Goal: Task Accomplishment & Management: Manage account settings

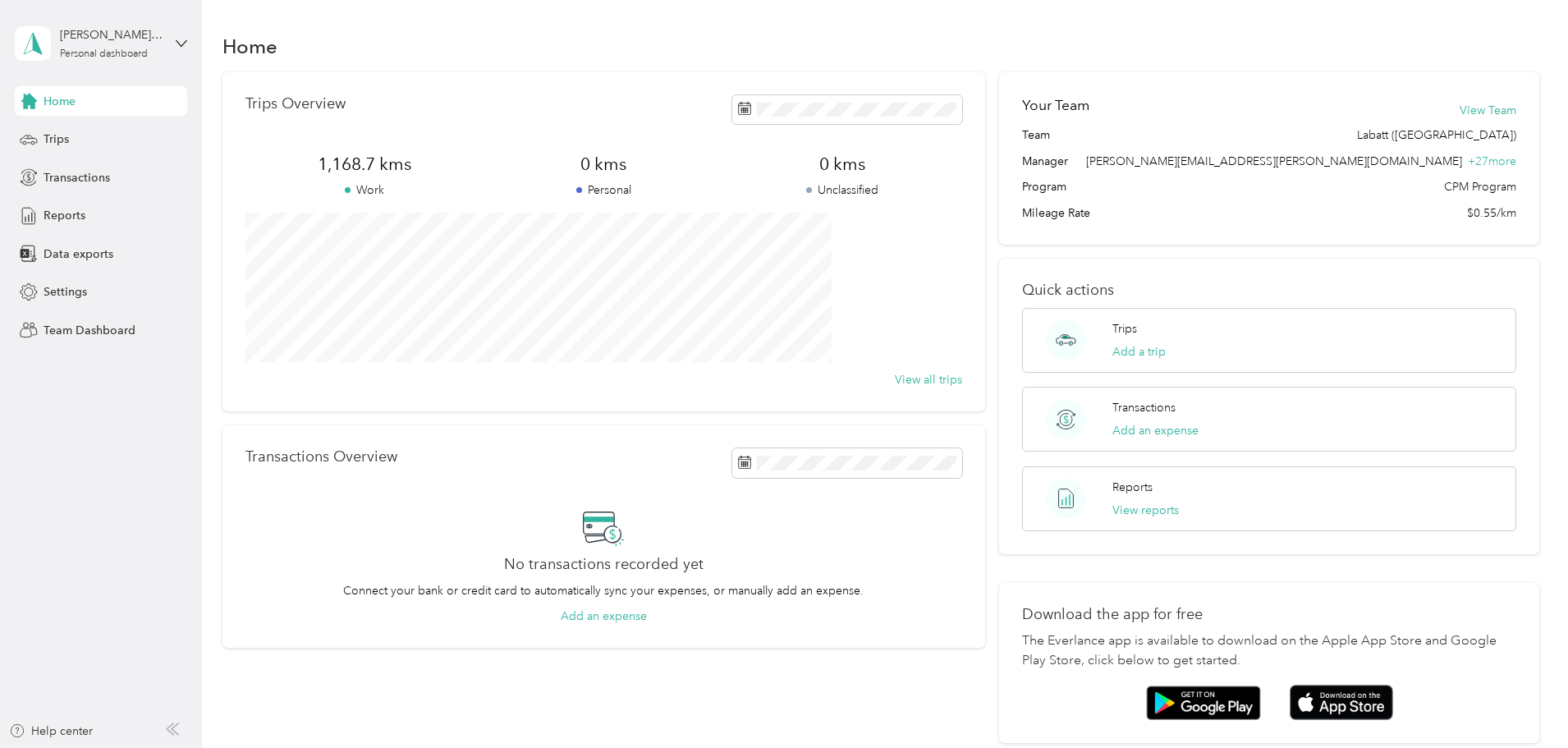
click at [165, 42] on div "[PERSON_NAME][EMAIL_ADDRESS][PERSON_NAME][DOMAIN_NAME] Personal dashboard" at bounding box center [101, 44] width 172 height 57
click at [138, 133] on div "Team dashboard" at bounding box center [280, 135] width 508 height 29
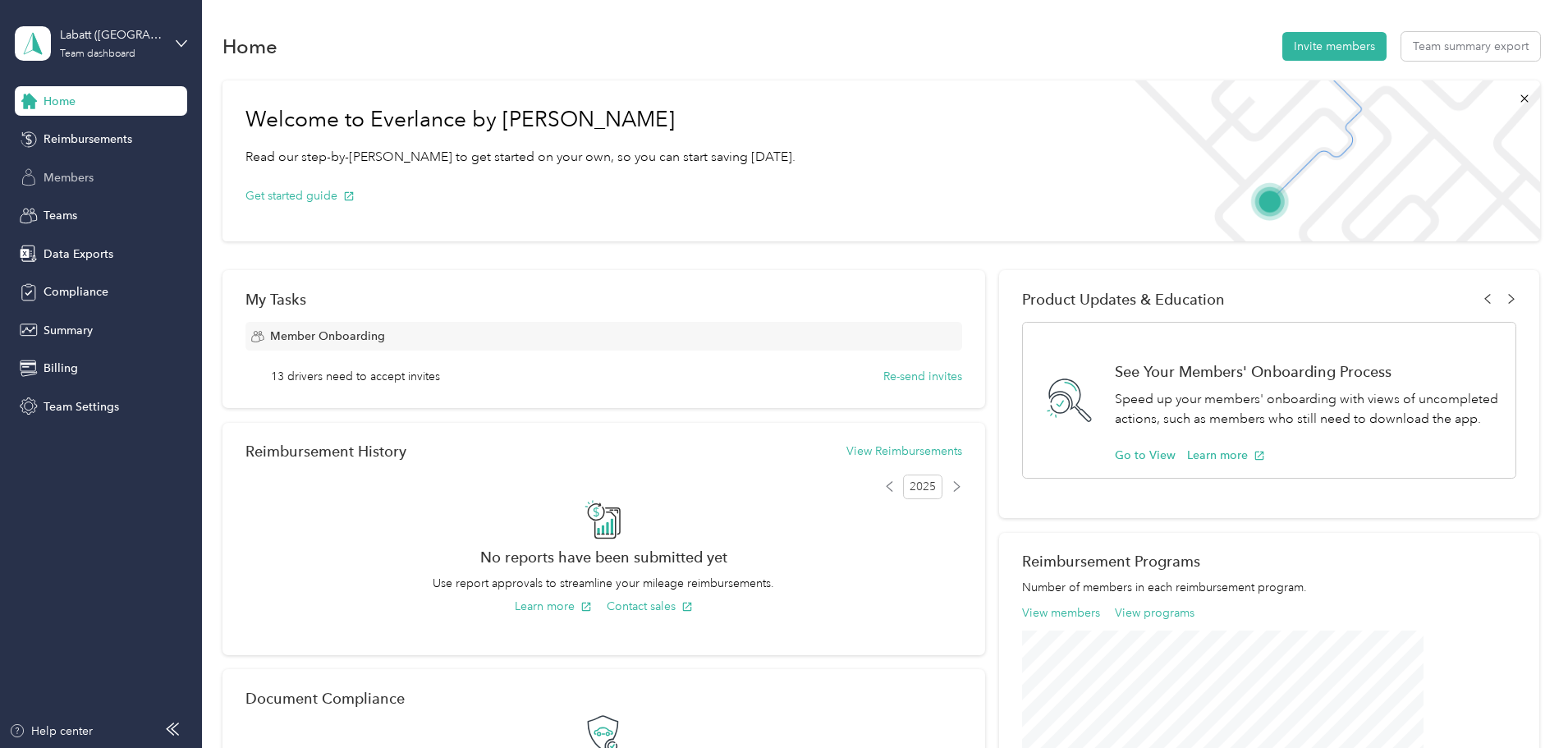
click at [115, 174] on div "Members" at bounding box center [101, 178] width 172 height 30
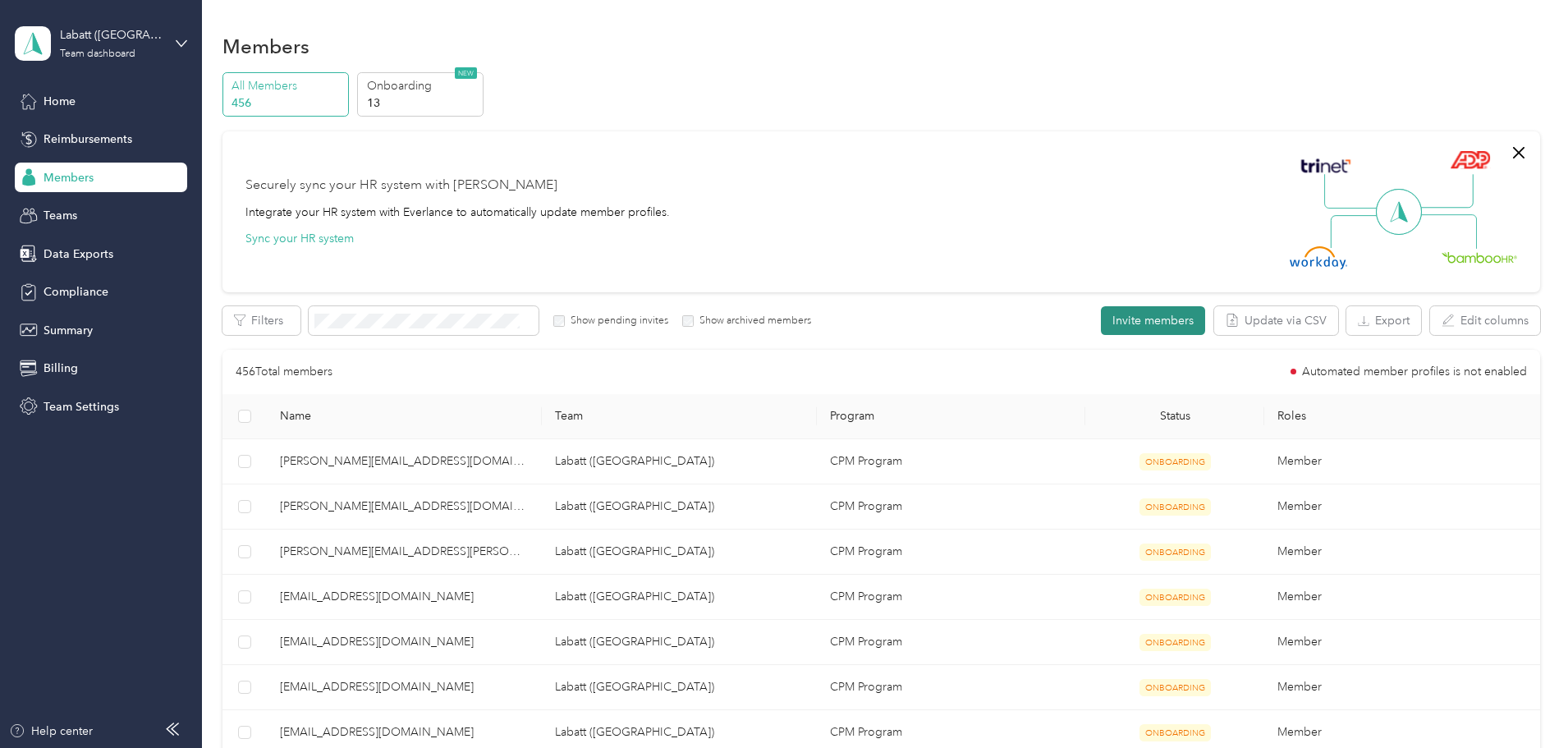
click at [1101, 326] on button "Invite members" at bounding box center [1153, 320] width 105 height 29
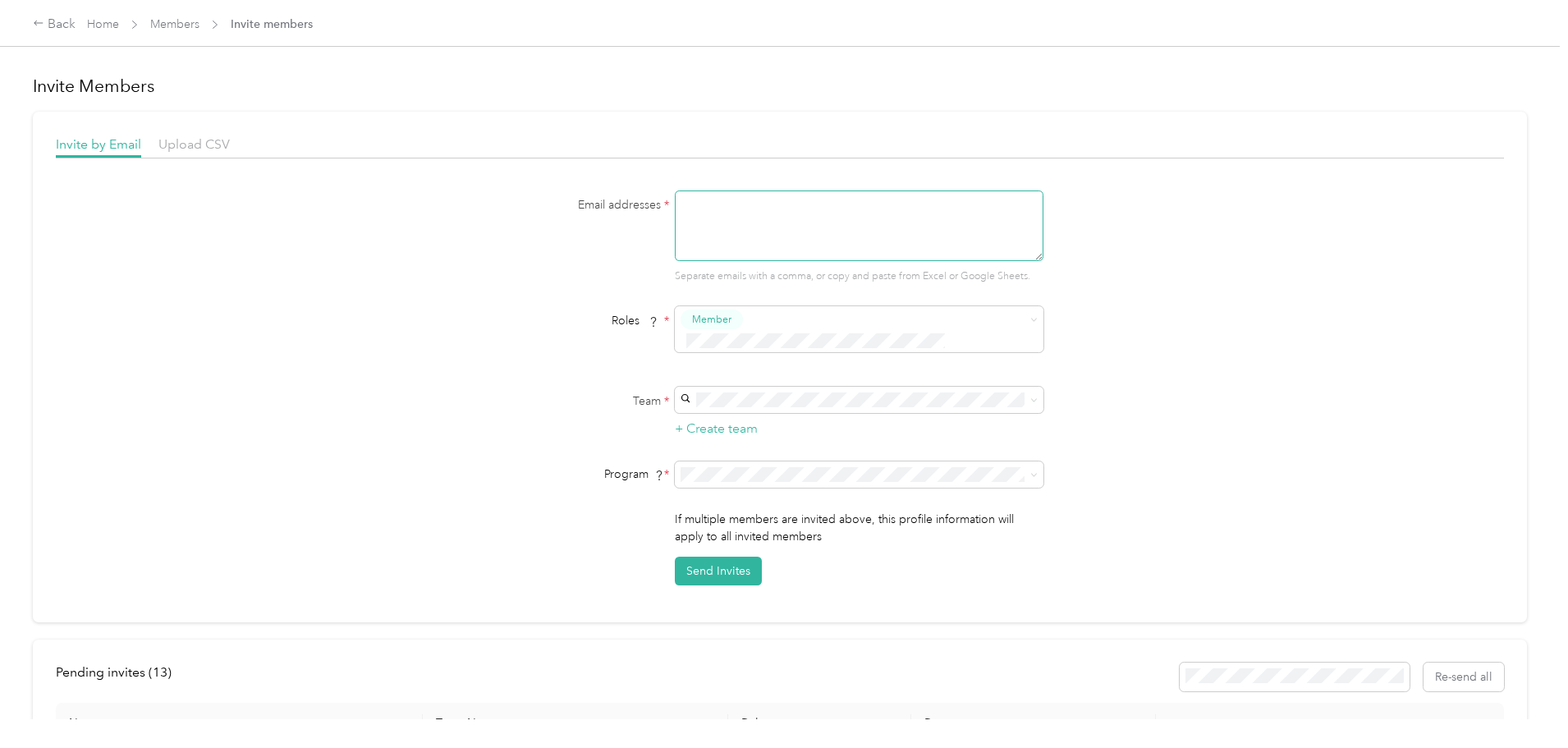
drag, startPoint x: 710, startPoint y: 208, endPoint x: 752, endPoint y: 234, distance: 49.4
click at [713, 208] on textarea at bounding box center [859, 226] width 368 height 71
drag, startPoint x: 709, startPoint y: 248, endPoint x: 716, endPoint y: 241, distance: 9.9
click at [711, 246] on textarea at bounding box center [859, 226] width 368 height 71
paste textarea "[EMAIL_ADDRESS][DOMAIN_NAME]"
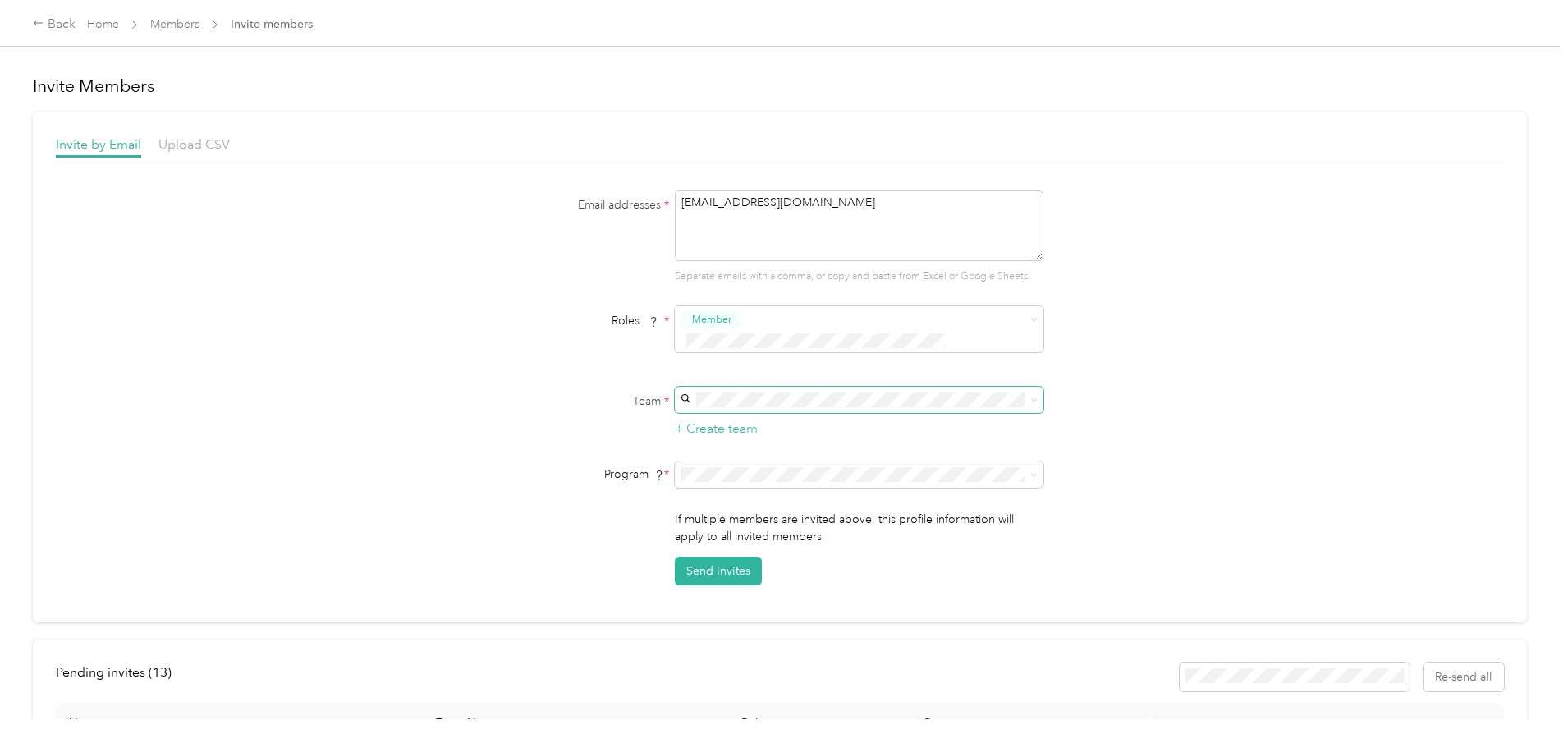
type textarea "[EMAIL_ADDRESS][DOMAIN_NAME]"
click at [754, 405] on span "Labatt ([GEOGRAPHIC_DATA])" at bounding box center [763, 408] width 159 height 14
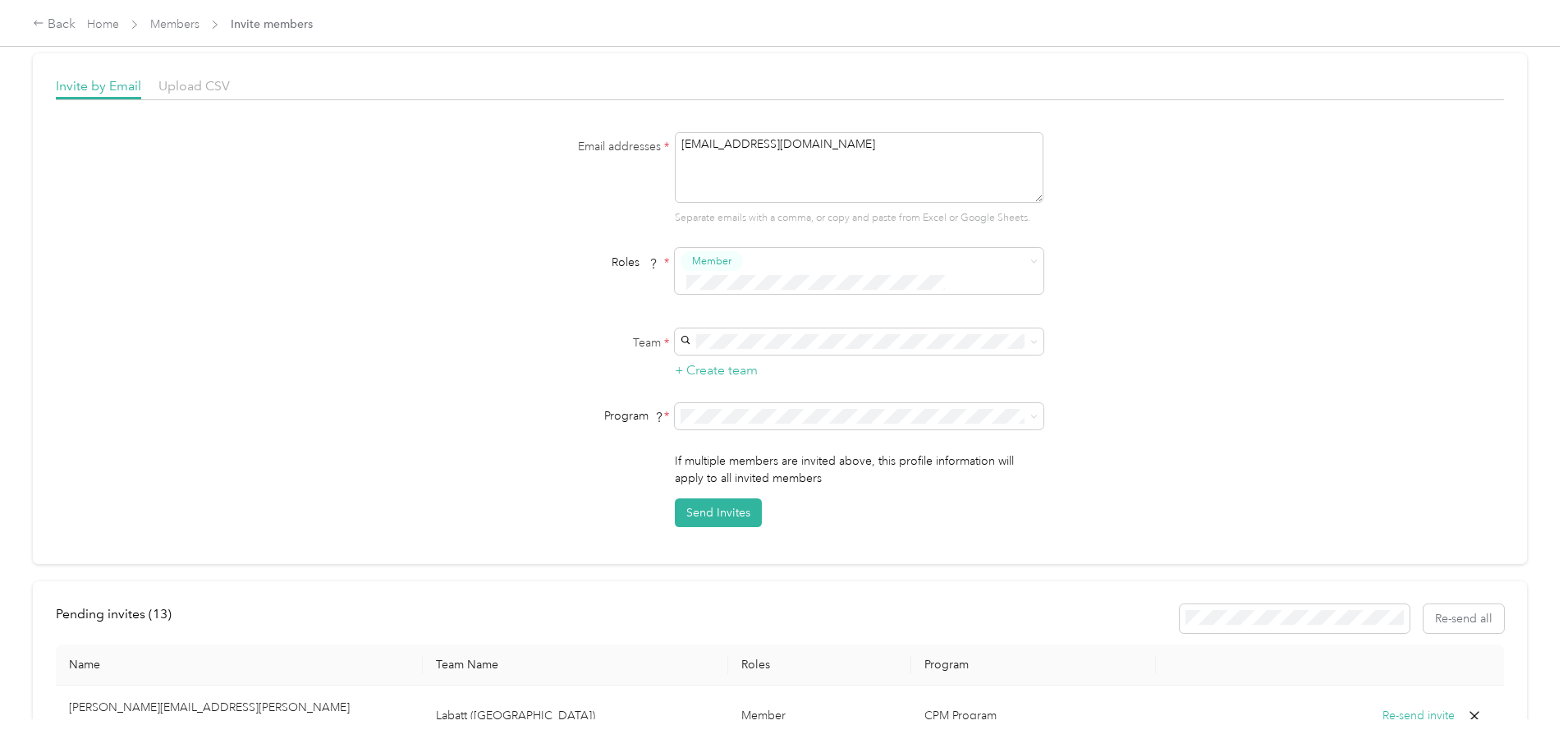
scroll to position [82, 0]
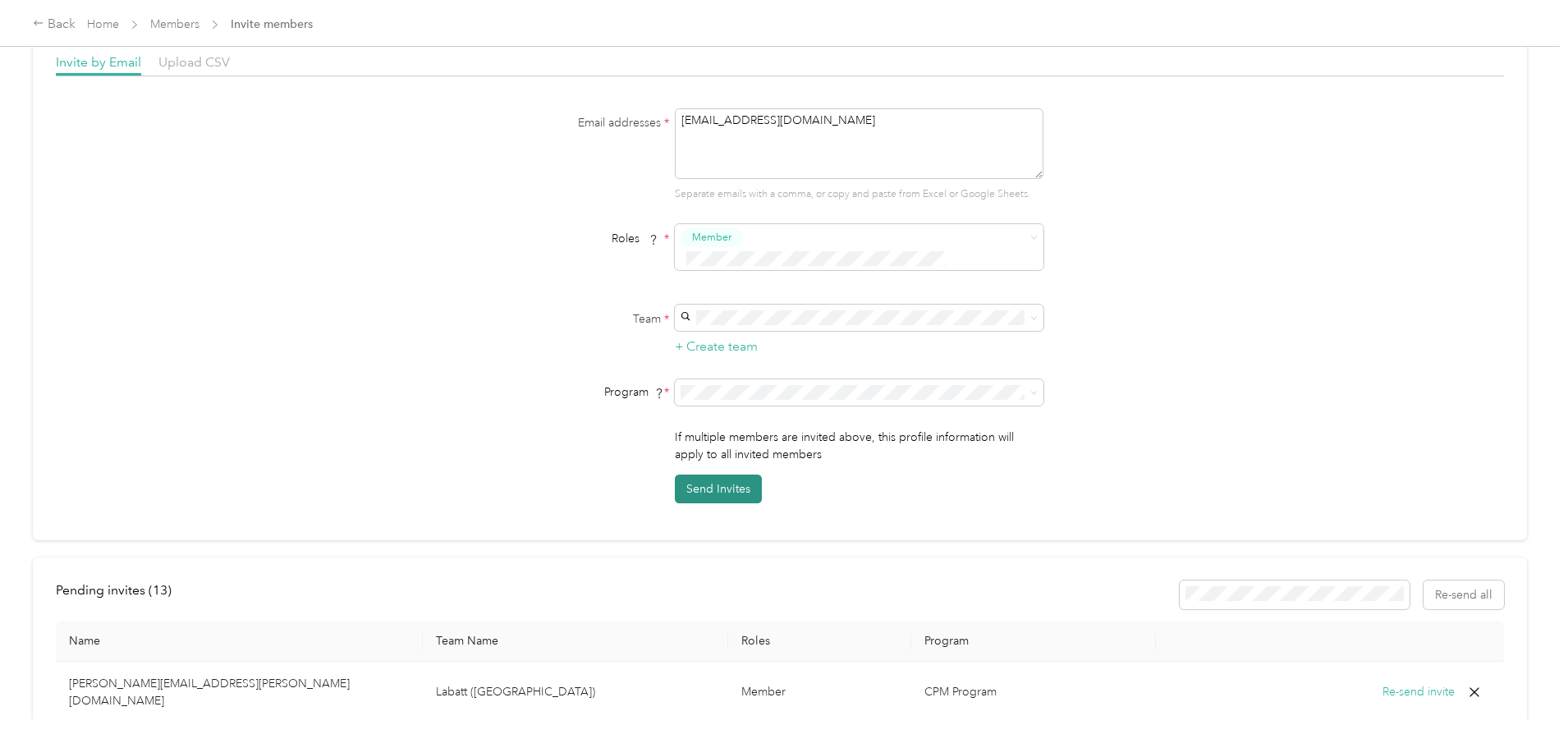
click at [717, 476] on button "Send Invites" at bounding box center [719, 489] width 87 height 29
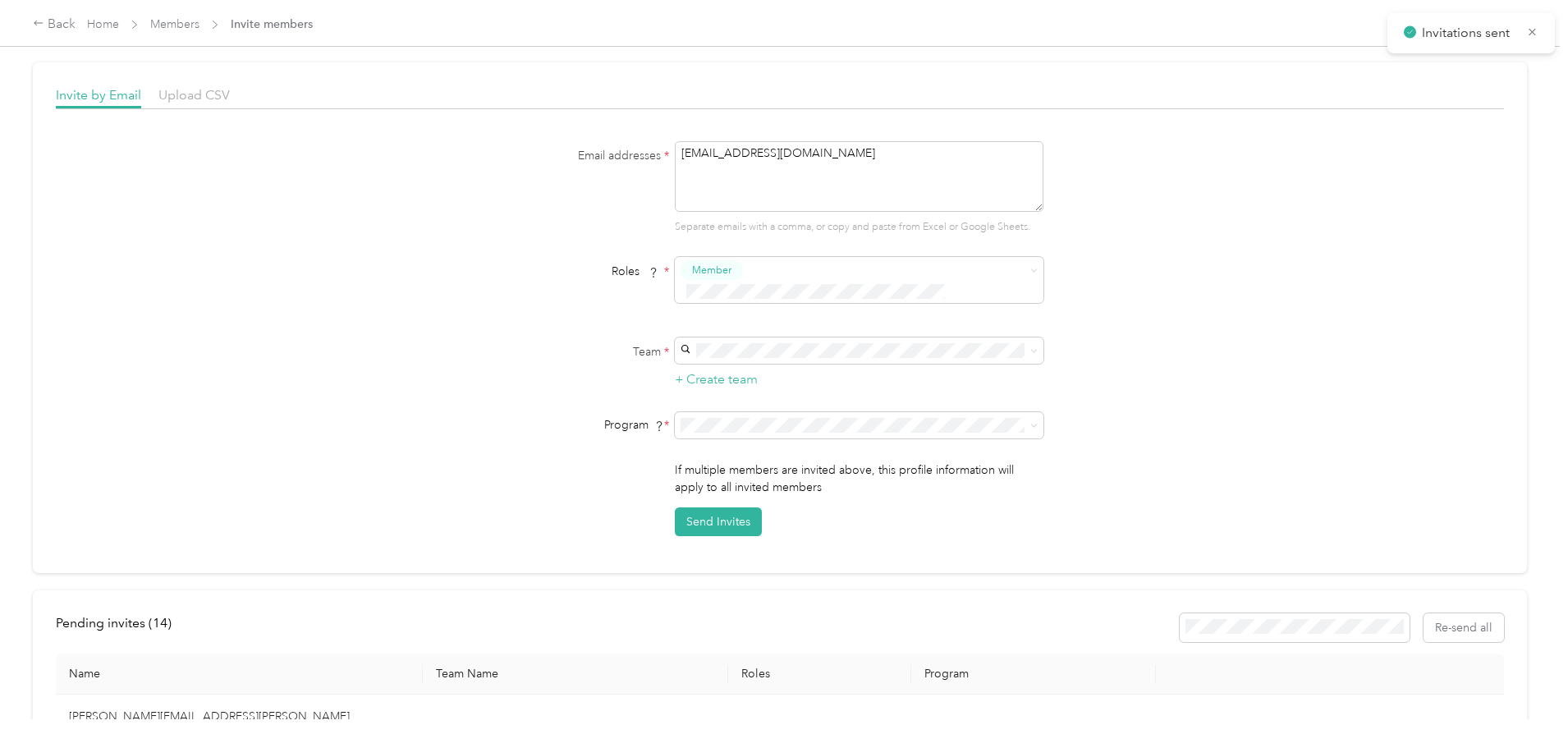
scroll to position [0, 0]
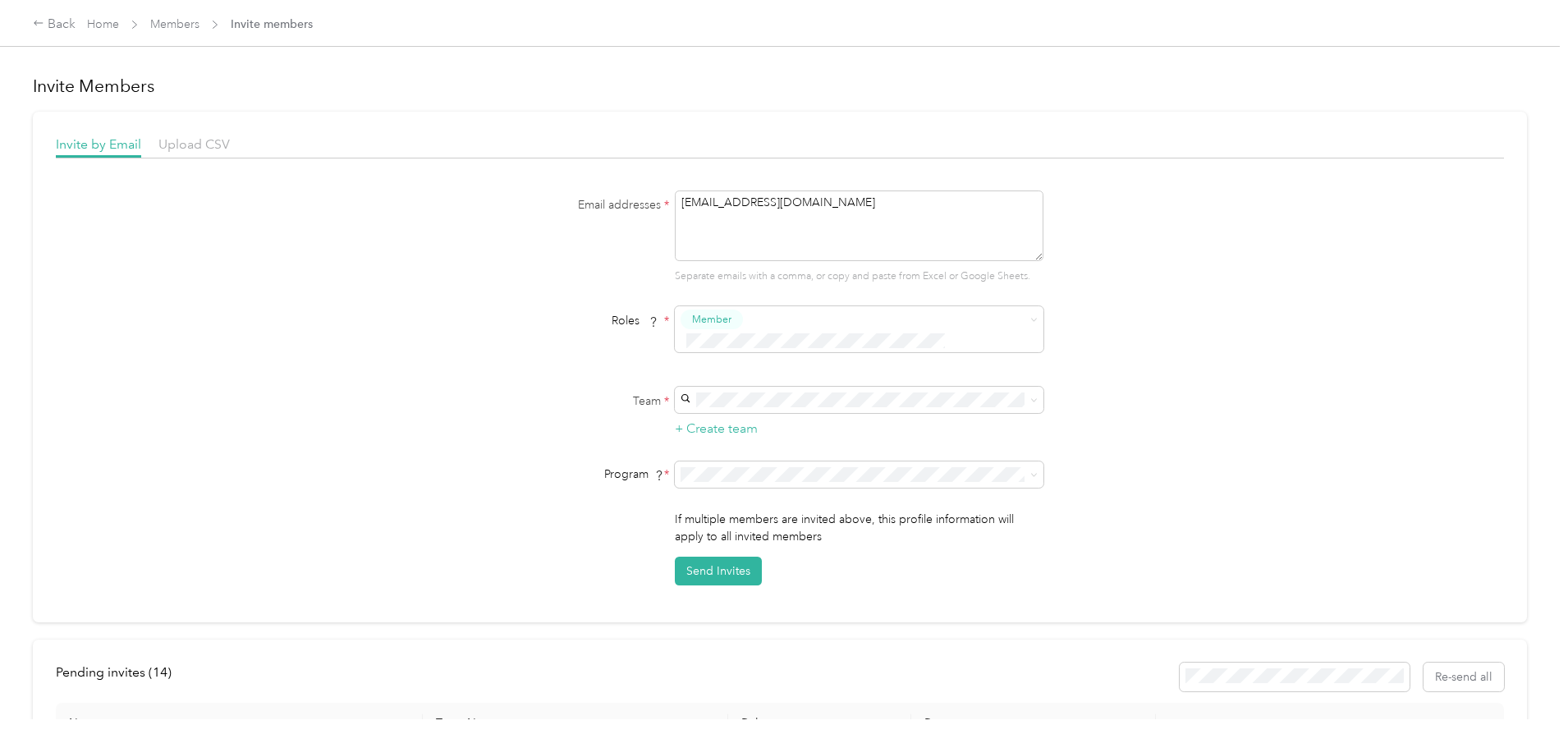
drag, startPoint x: 899, startPoint y: 220, endPoint x: 404, endPoint y: 169, distance: 497.6
click at [404, 169] on div "Invite by Email Upload CSV Email addresses * [EMAIL_ADDRESS][DOMAIN_NAME] Separ…" at bounding box center [780, 360] width 1449 height 450
click at [550, 215] on div "Email addresses * [EMAIL_ADDRESS][DOMAIN_NAME] Separate emails with a comma, or…" at bounding box center [781, 237] width 632 height 93
drag, startPoint x: 562, startPoint y: 197, endPoint x: 904, endPoint y: 281, distance: 352.2
click at [904, 281] on div "Email addresses * [EMAIL_ADDRESS][DOMAIN_NAME] Separate emails with a comma, or…" at bounding box center [781, 237] width 632 height 93
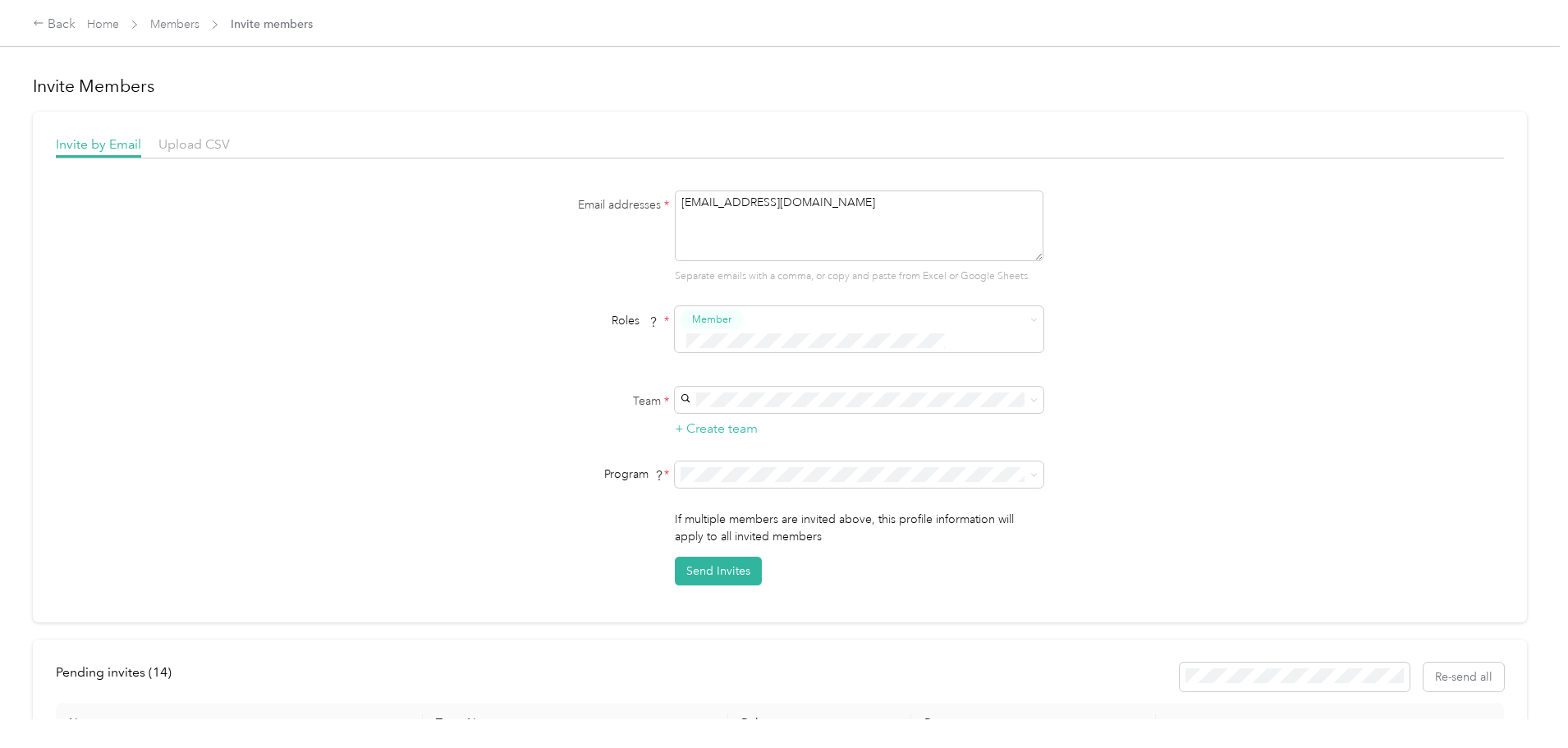
click at [1065, 285] on form "Email addresses * [EMAIL_ADDRESS][DOMAIN_NAME] Separate emails with a comma, or…" at bounding box center [781, 387] width 632 height 394
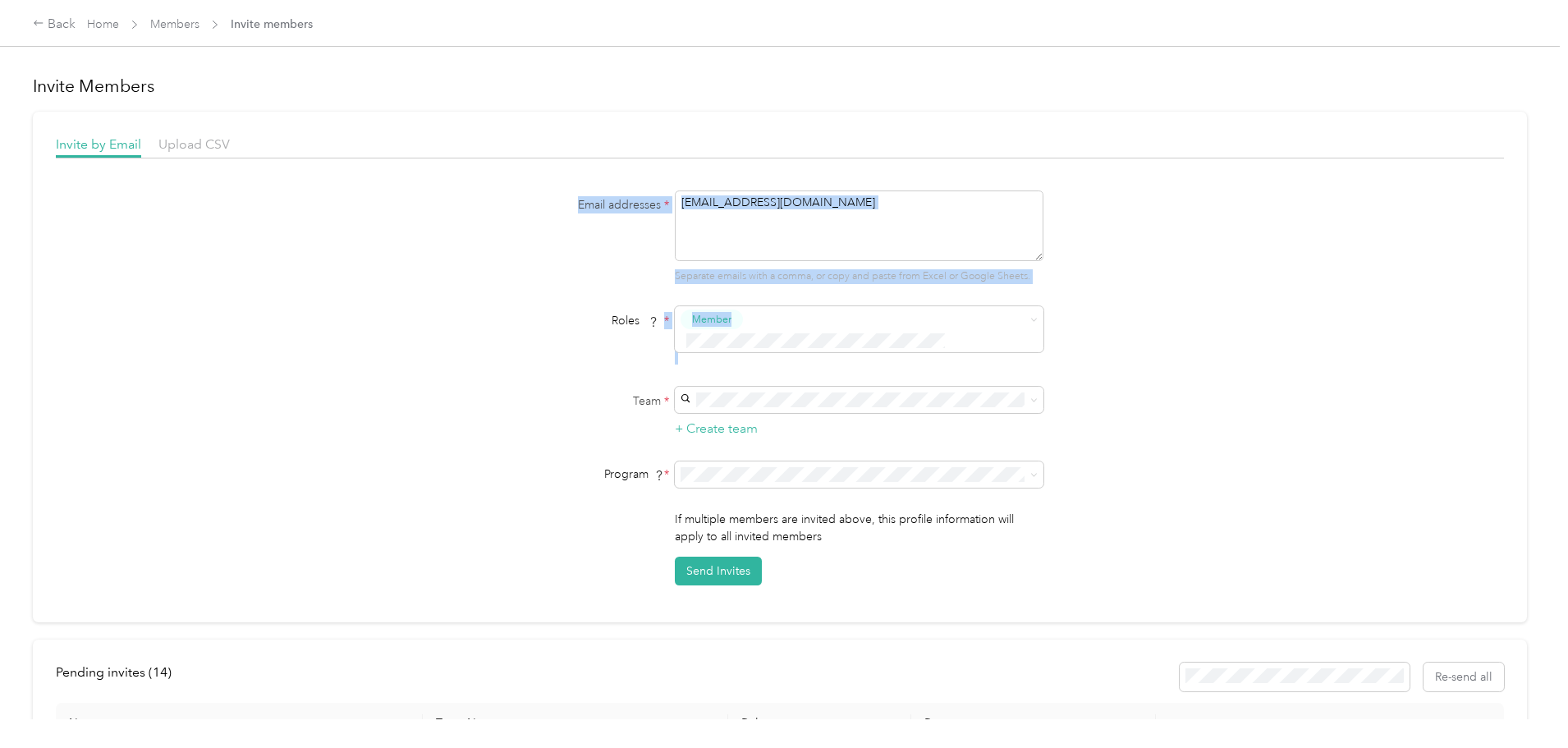
drag, startPoint x: 1065, startPoint y: 283, endPoint x: 564, endPoint y: 212, distance: 506.0
click at [512, 189] on div "Invite by Email Upload CSV Email addresses * [EMAIL_ADDRESS][DOMAIN_NAME] Separ…" at bounding box center [780, 360] width 1449 height 450
click at [564, 215] on div "Email addresses * [EMAIL_ADDRESS][DOMAIN_NAME] Separate emails with a comma, or…" at bounding box center [781, 237] width 632 height 93
click at [585, 200] on label "Email addresses *" at bounding box center [567, 205] width 206 height 17
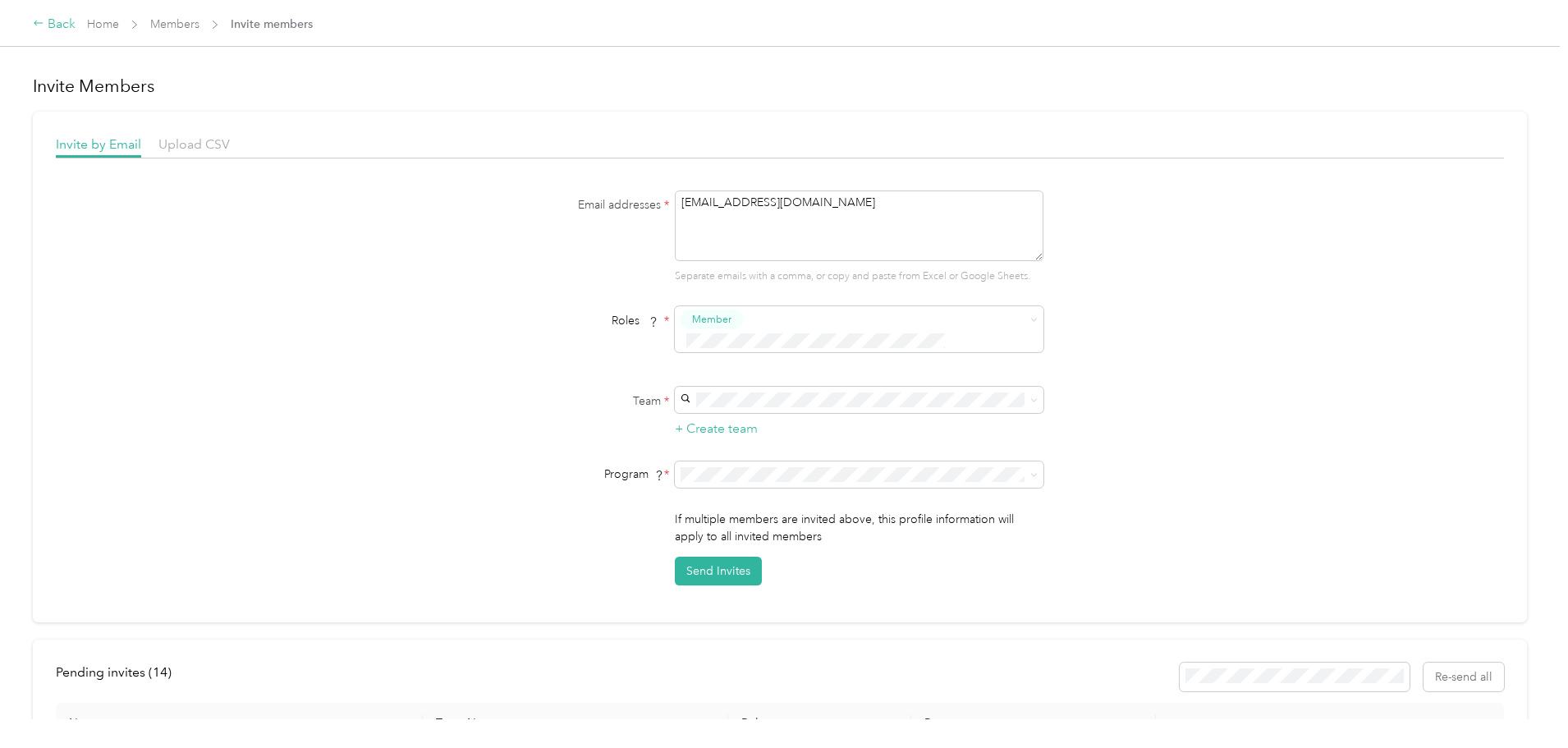
click at [44, 22] on icon at bounding box center [38, 23] width 11 height 11
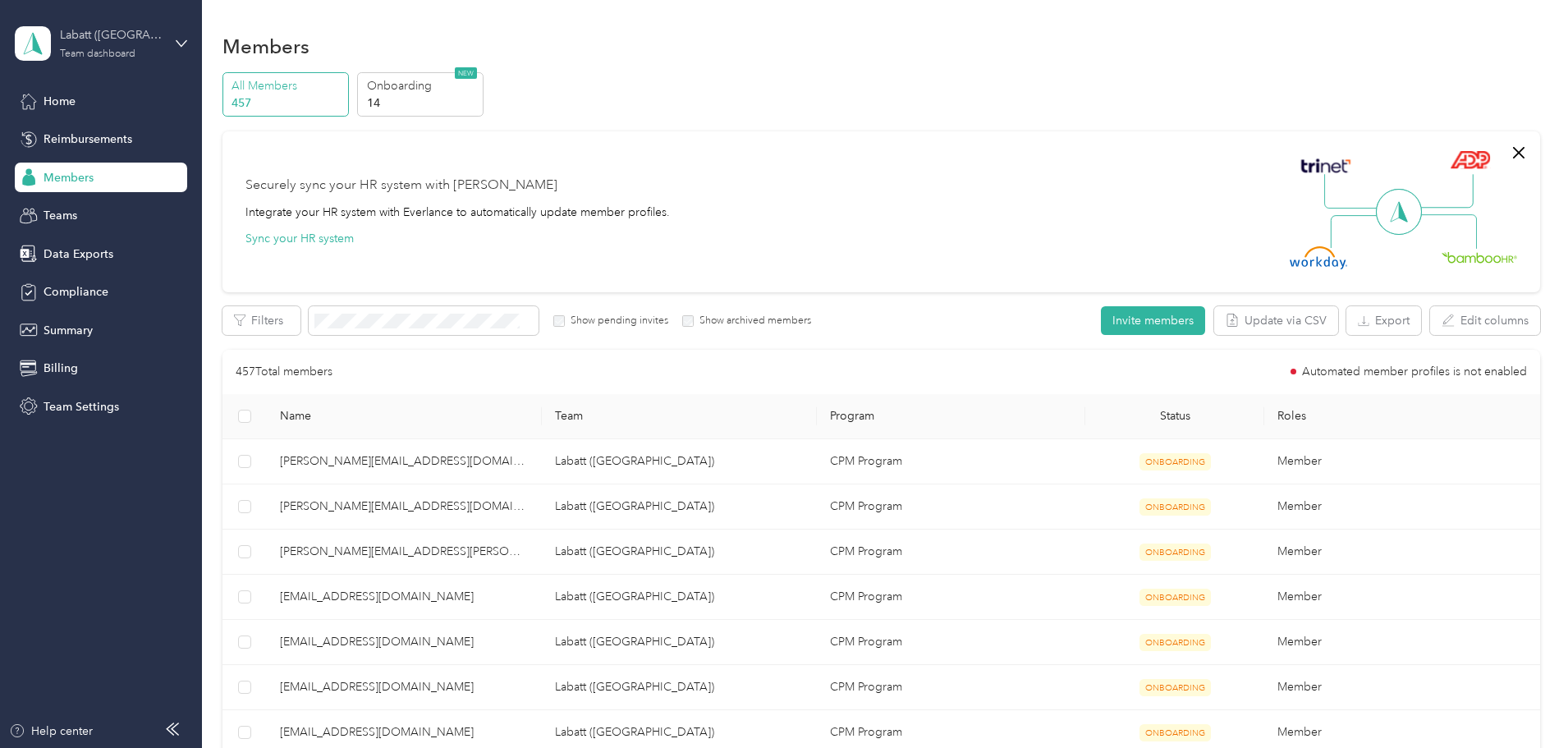
click at [153, 45] on div "Labatt ([GEOGRAPHIC_DATA]) Team dashboard" at bounding box center [112, 43] width 103 height 33
click at [128, 169] on div "Personal dashboard" at bounding box center [81, 172] width 104 height 17
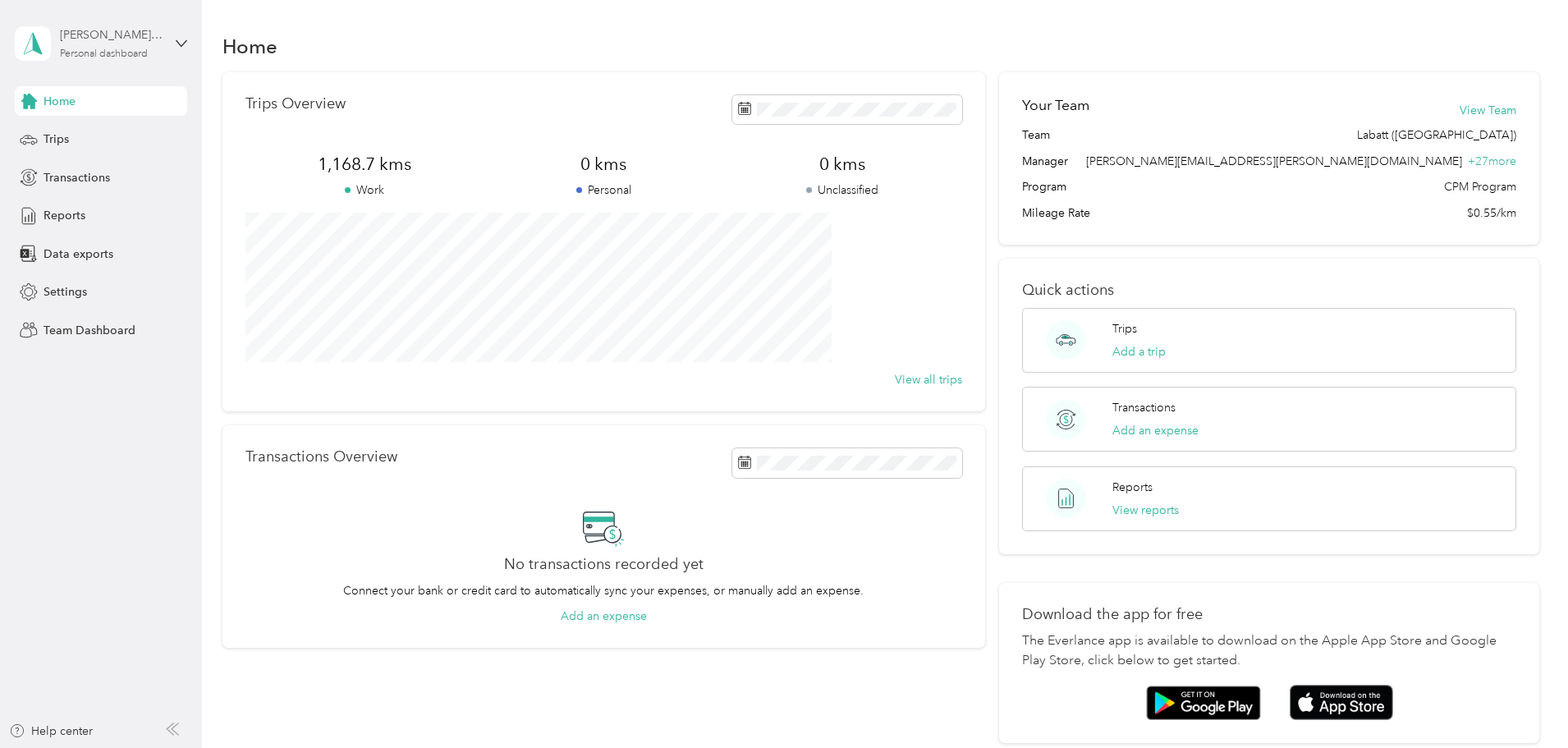
click at [131, 56] on div "Personal dashboard" at bounding box center [104, 54] width 88 height 10
click at [100, 133] on div "Team dashboard" at bounding box center [73, 135] width 88 height 17
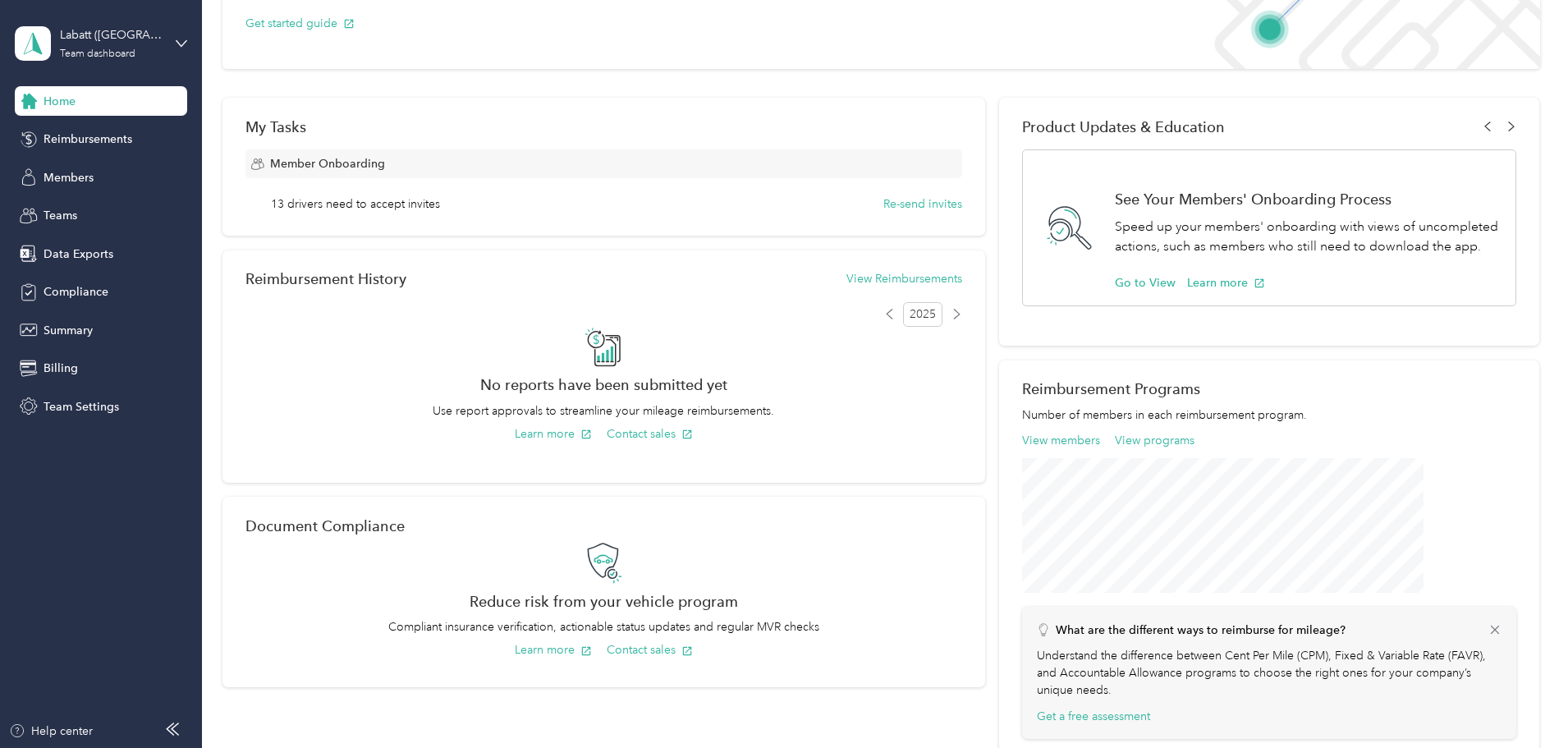
scroll to position [149, 0]
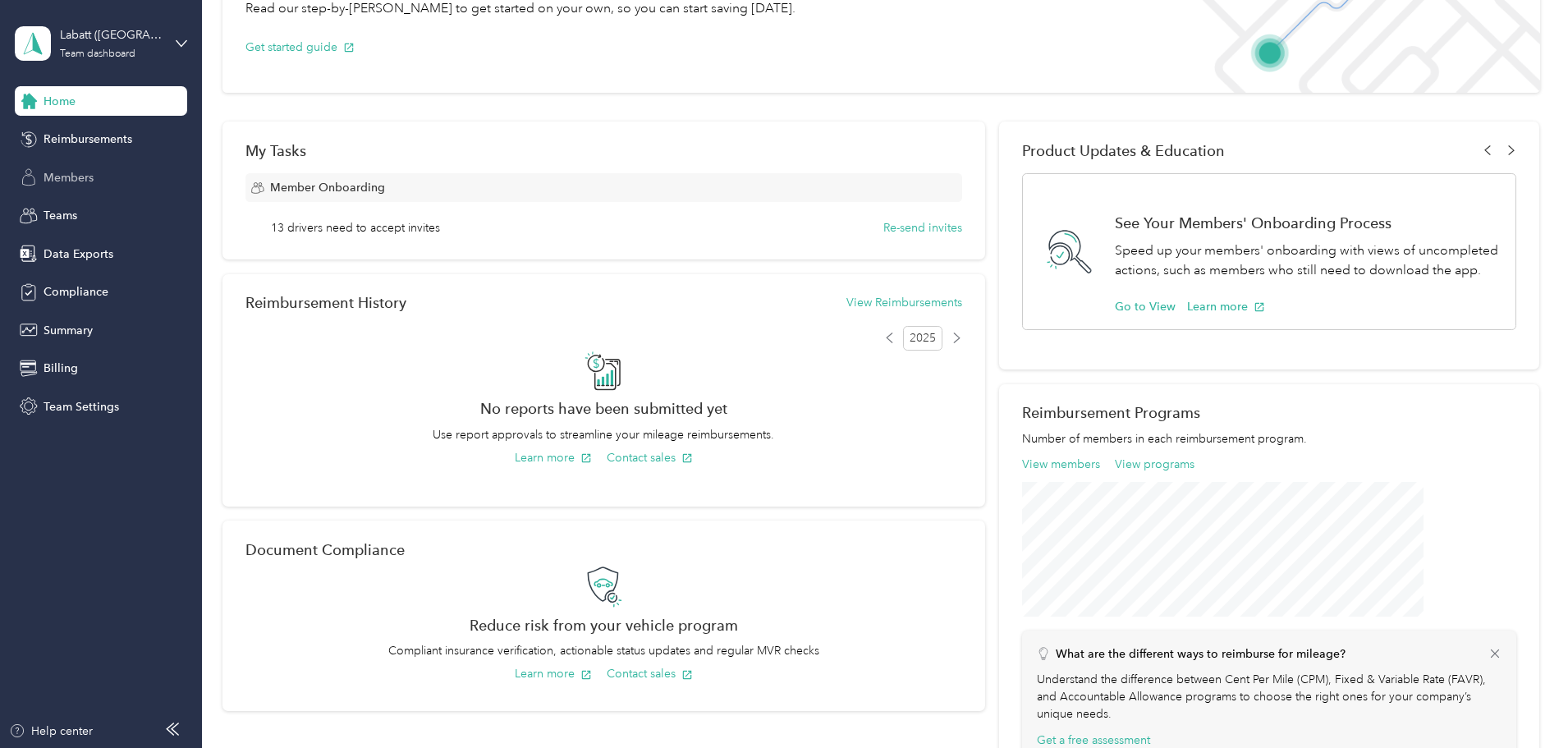
click at [113, 182] on div "Members" at bounding box center [101, 178] width 172 height 30
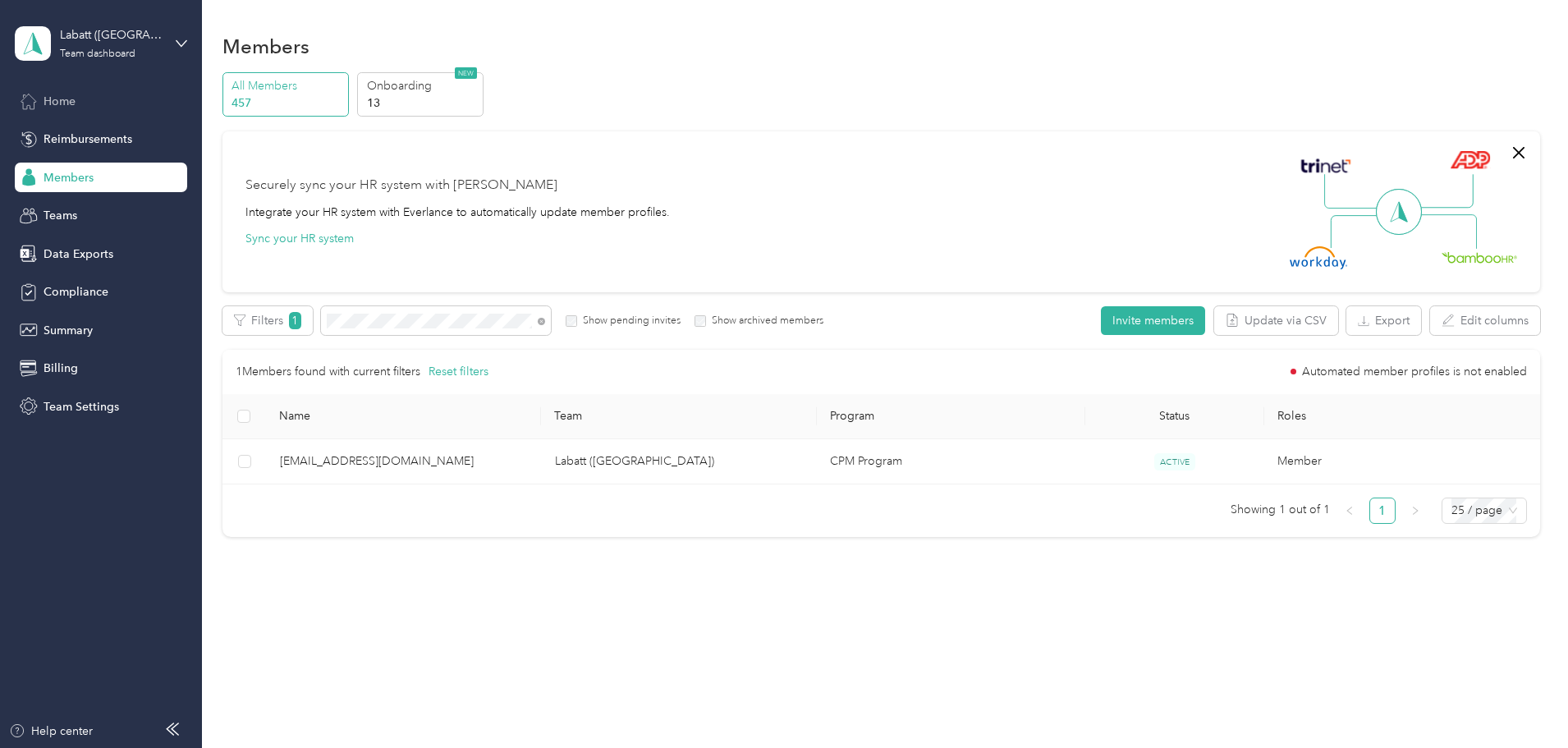
click at [89, 100] on div "Home" at bounding box center [101, 101] width 172 height 30
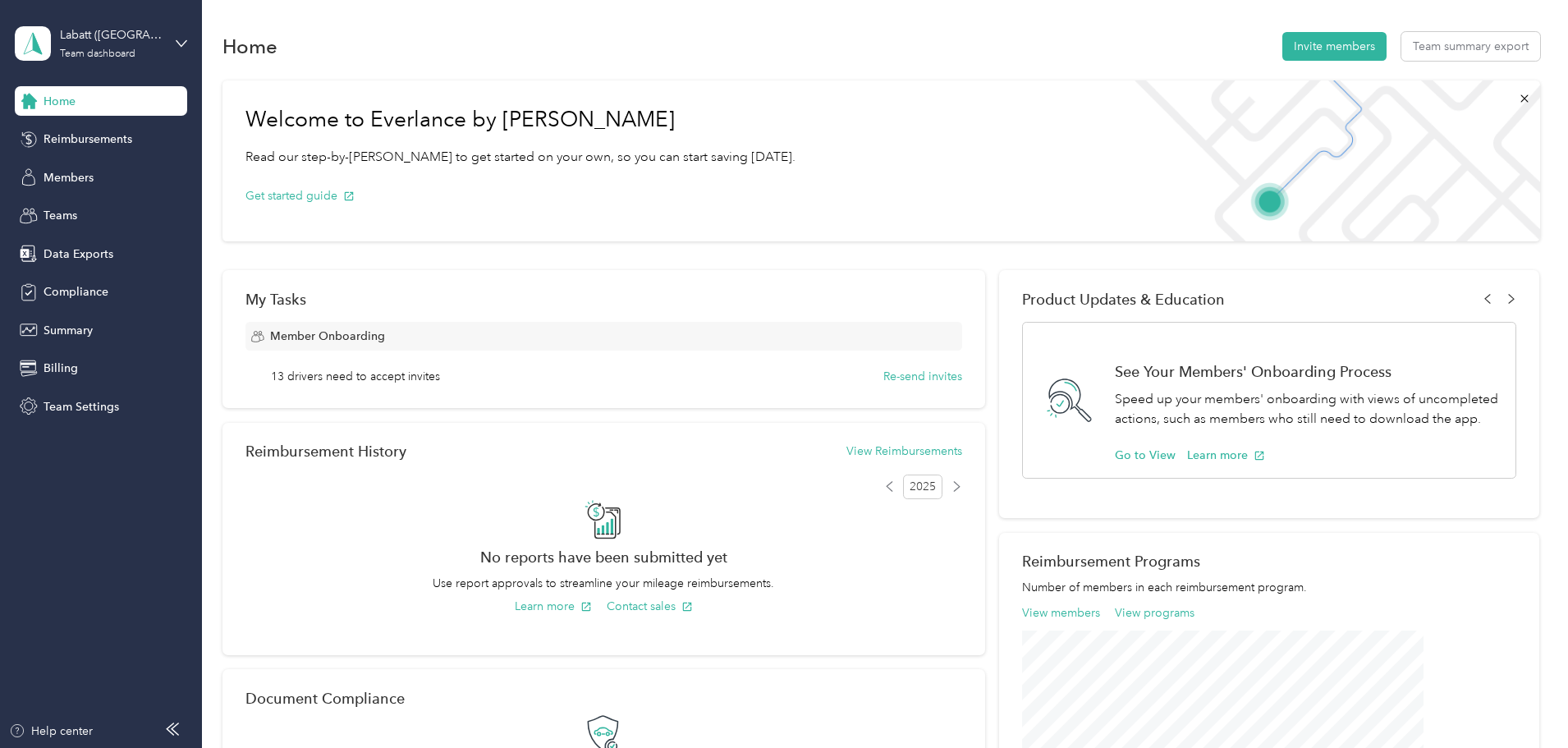
click at [163, 38] on div "Labatt ([GEOGRAPHIC_DATA]) Team dashboard" at bounding box center [101, 44] width 172 height 57
click at [89, 168] on div "Personal dashboard" at bounding box center [81, 172] width 104 height 17
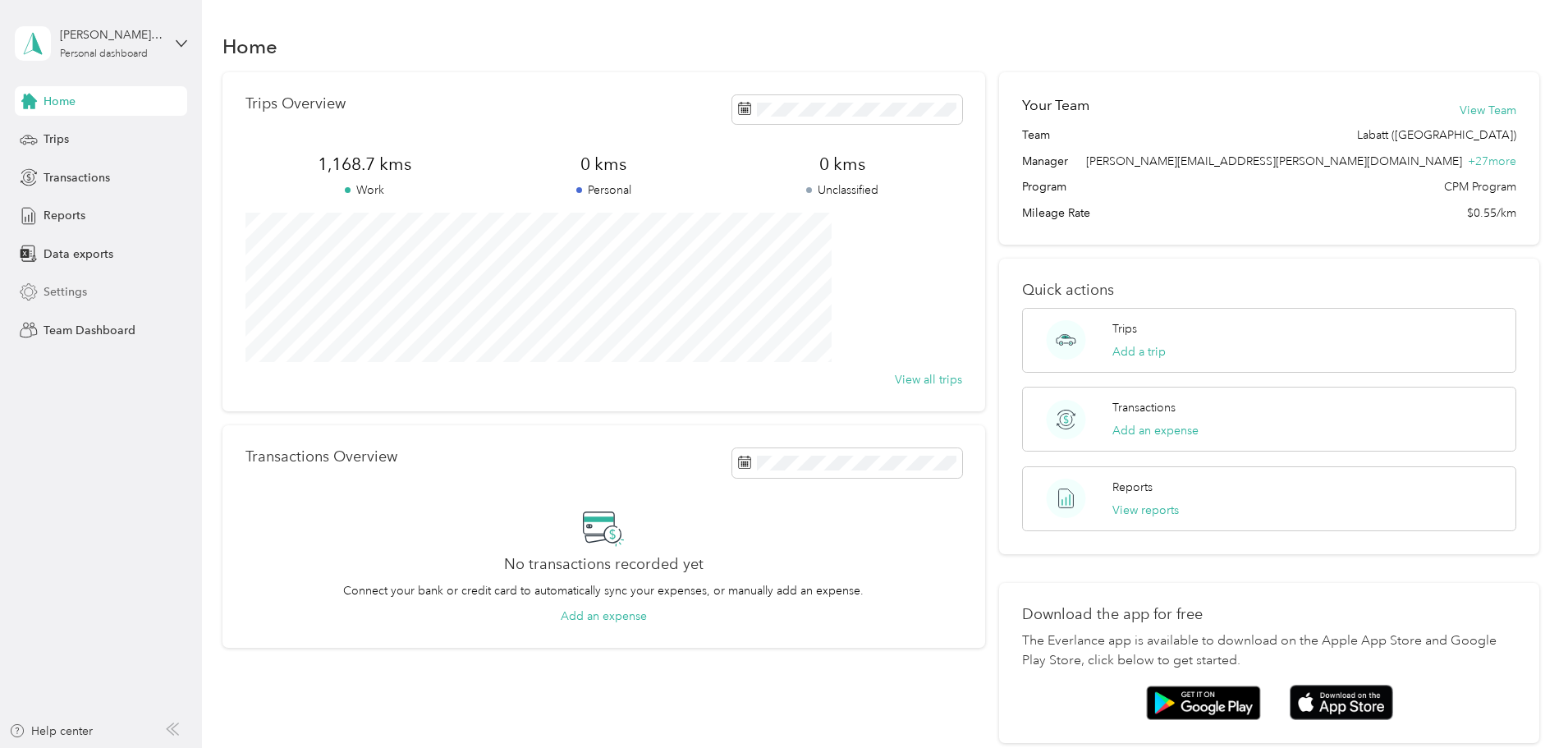
click at [122, 290] on div "Settings" at bounding box center [101, 293] width 172 height 30
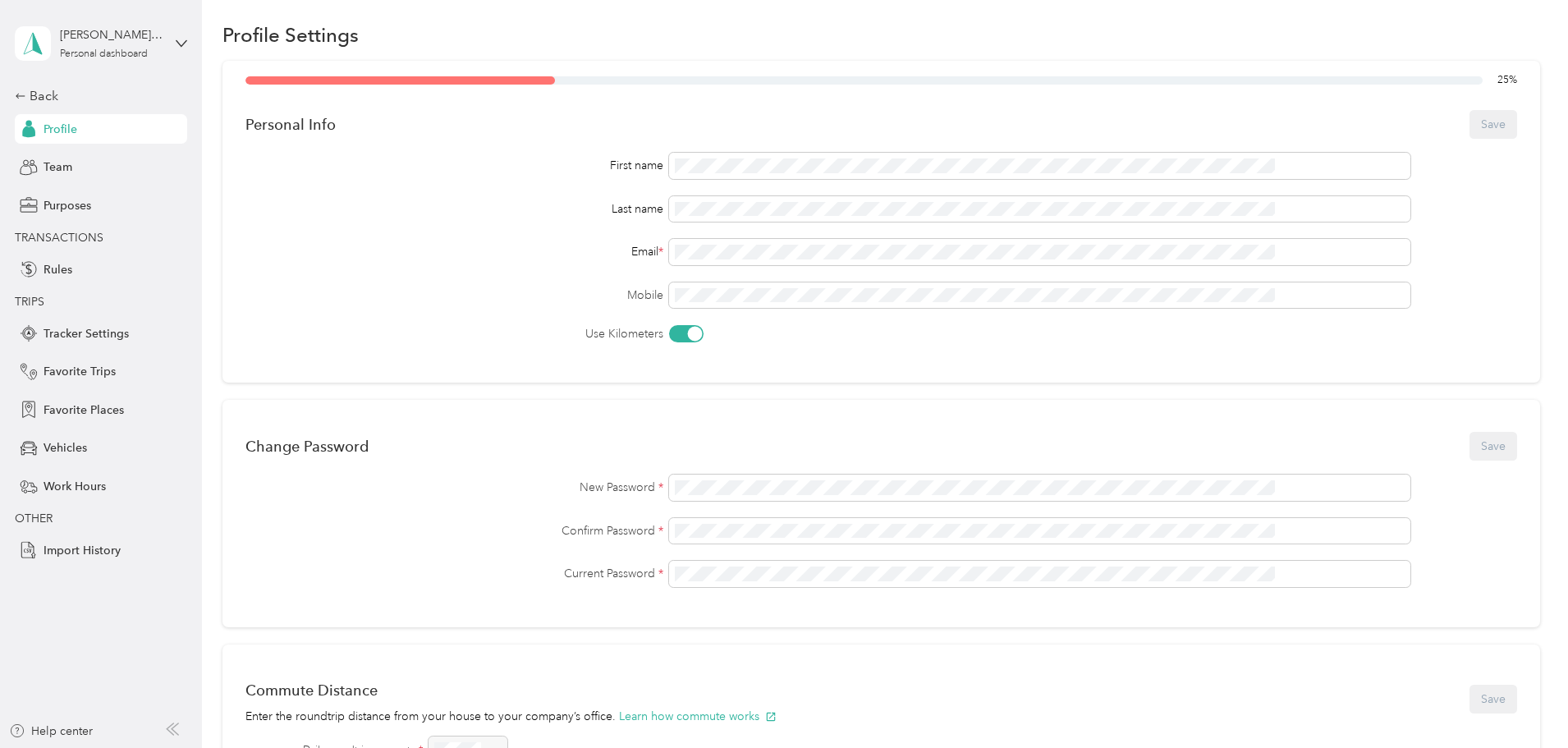
scroll to position [82, 0]
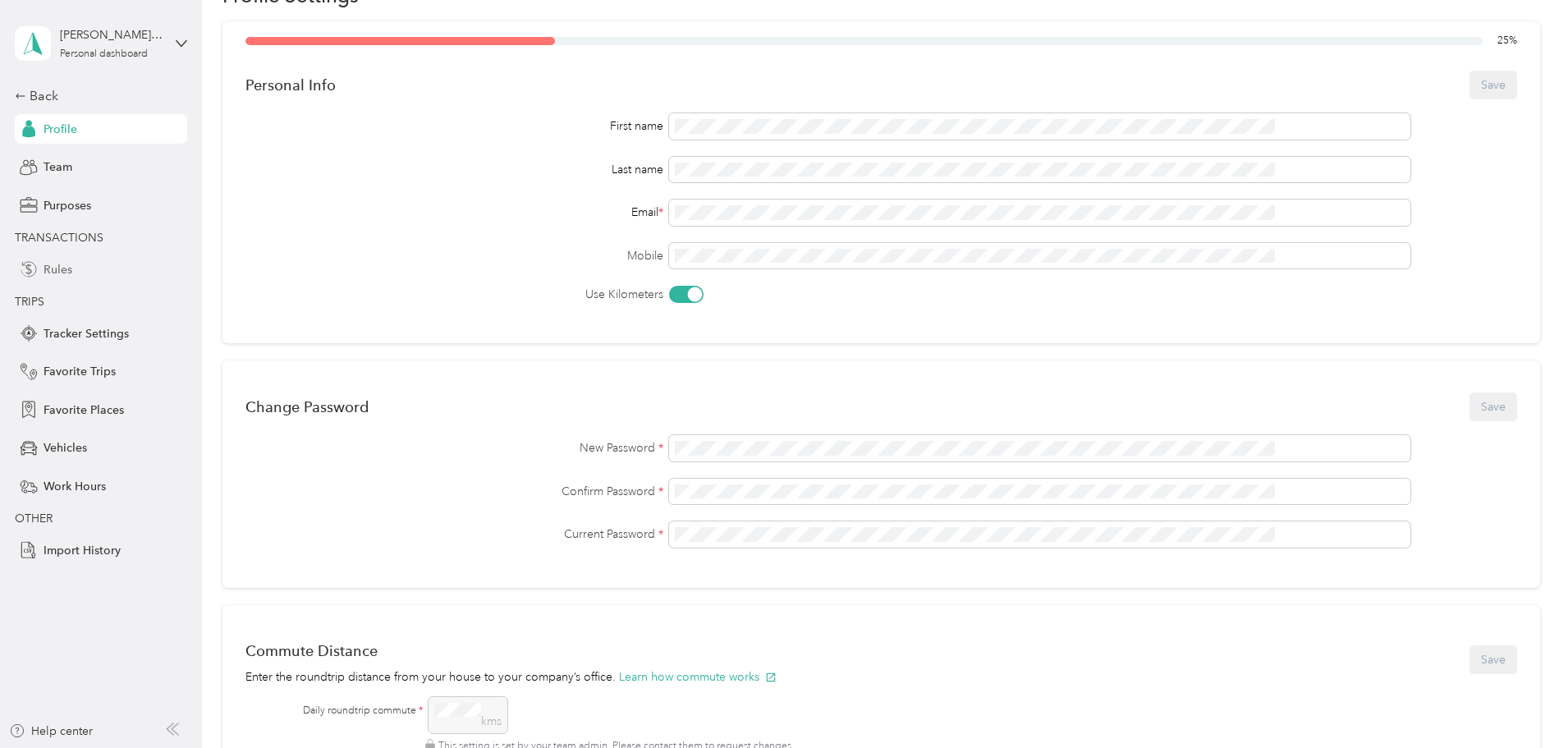
click at [76, 272] on div "Rules" at bounding box center [101, 269] width 172 height 30
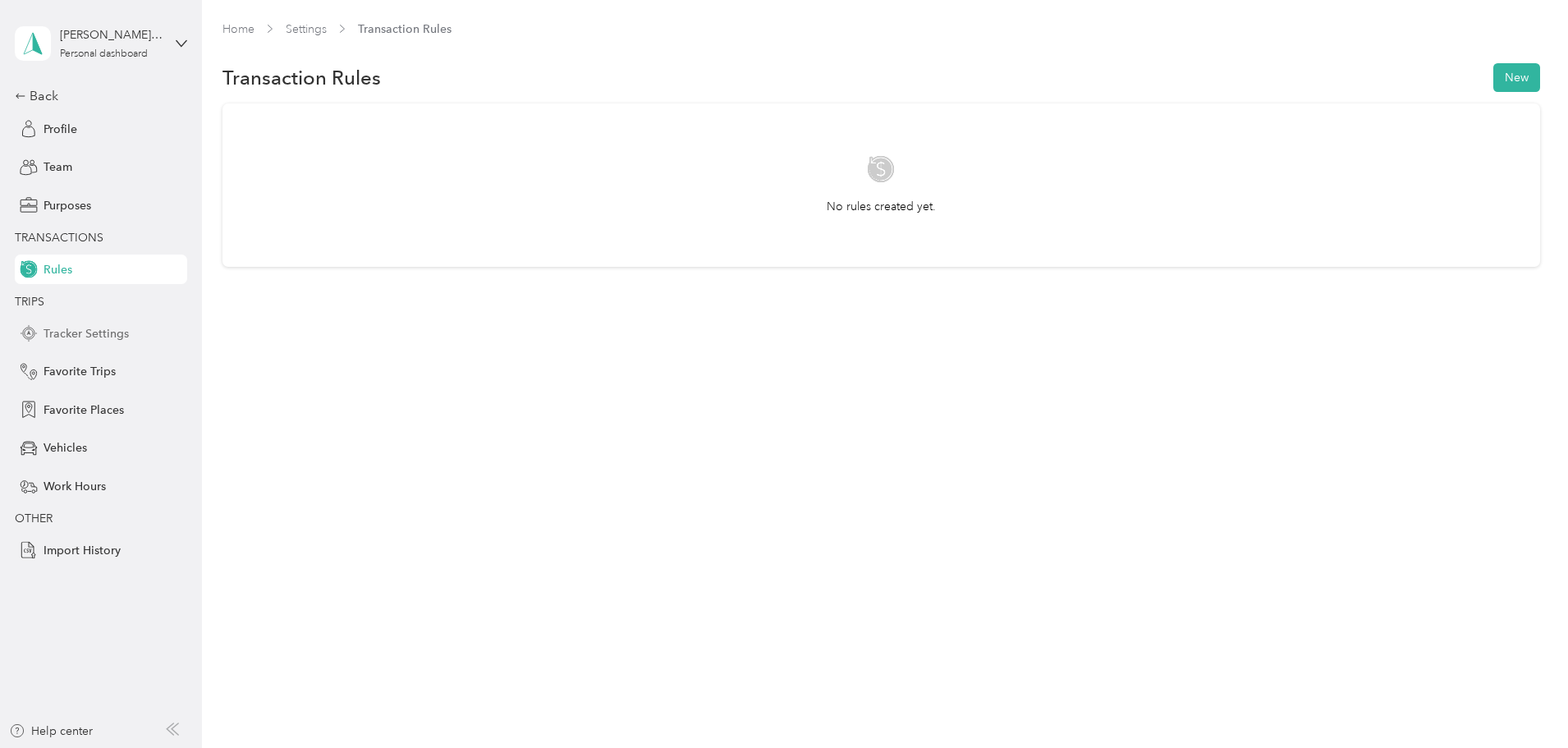
click at [91, 338] on span "Tracker Settings" at bounding box center [86, 334] width 85 height 17
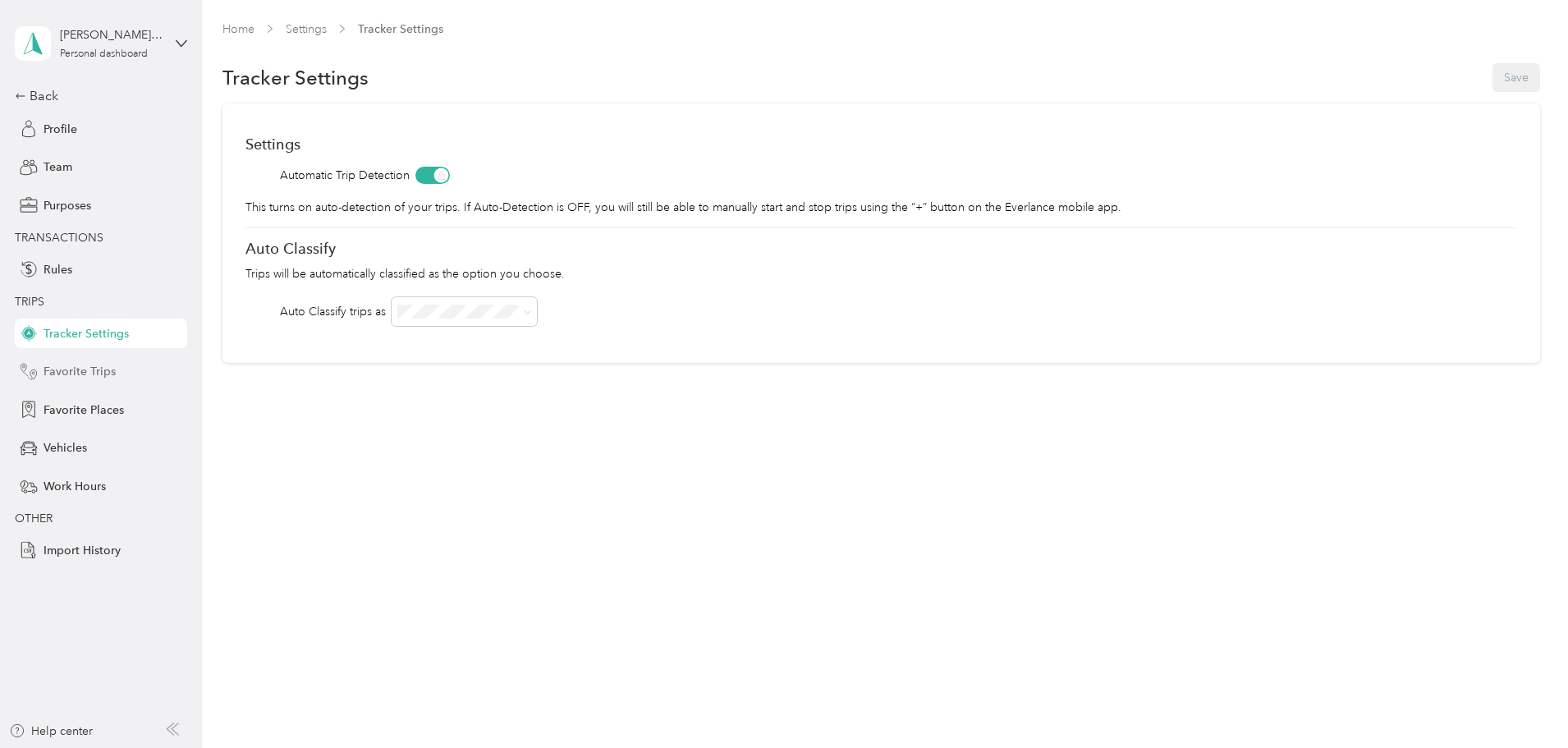
click at [129, 370] on div "Favorite Trips" at bounding box center [101, 372] width 172 height 30
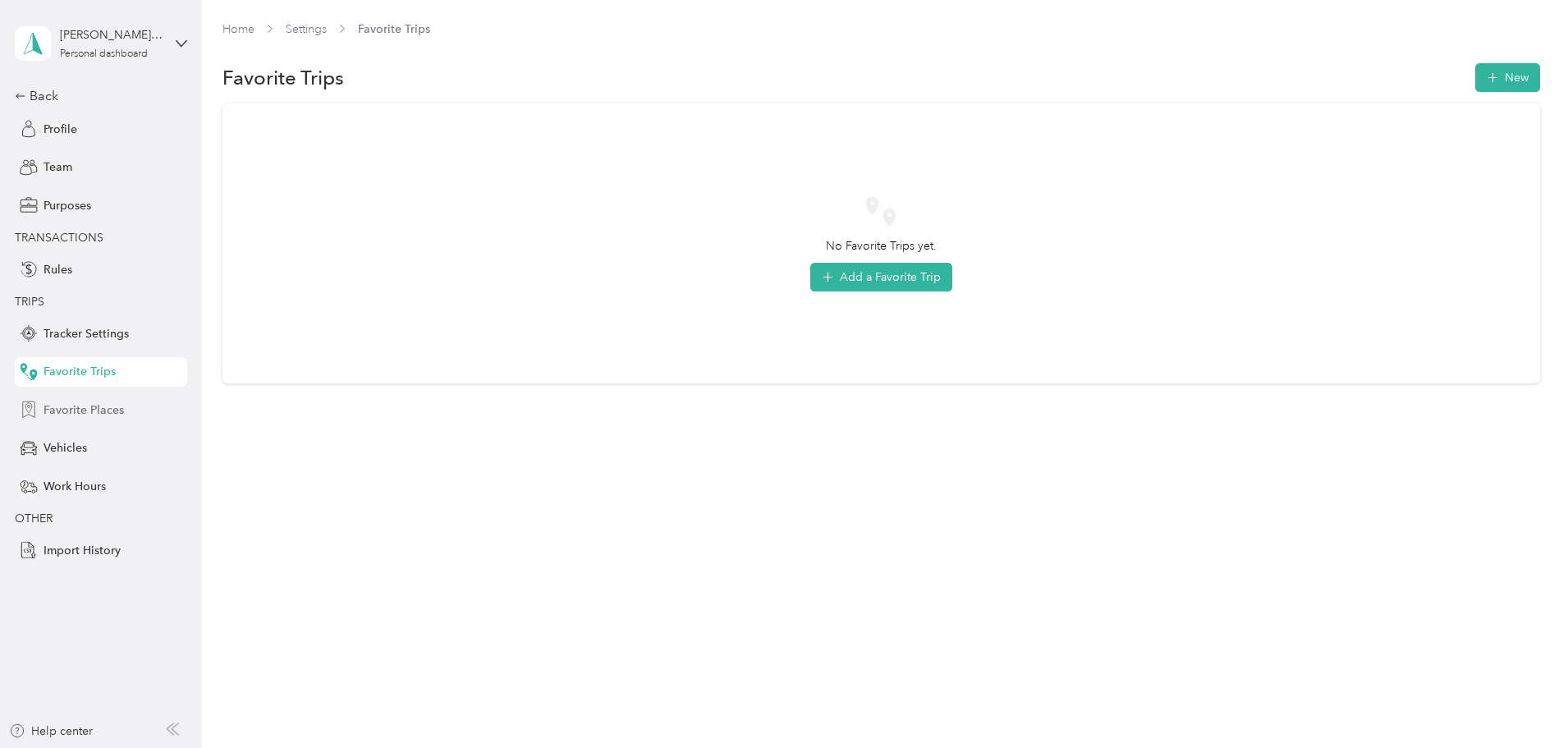
click at [112, 418] on span "Favorite Places" at bounding box center [84, 410] width 80 height 17
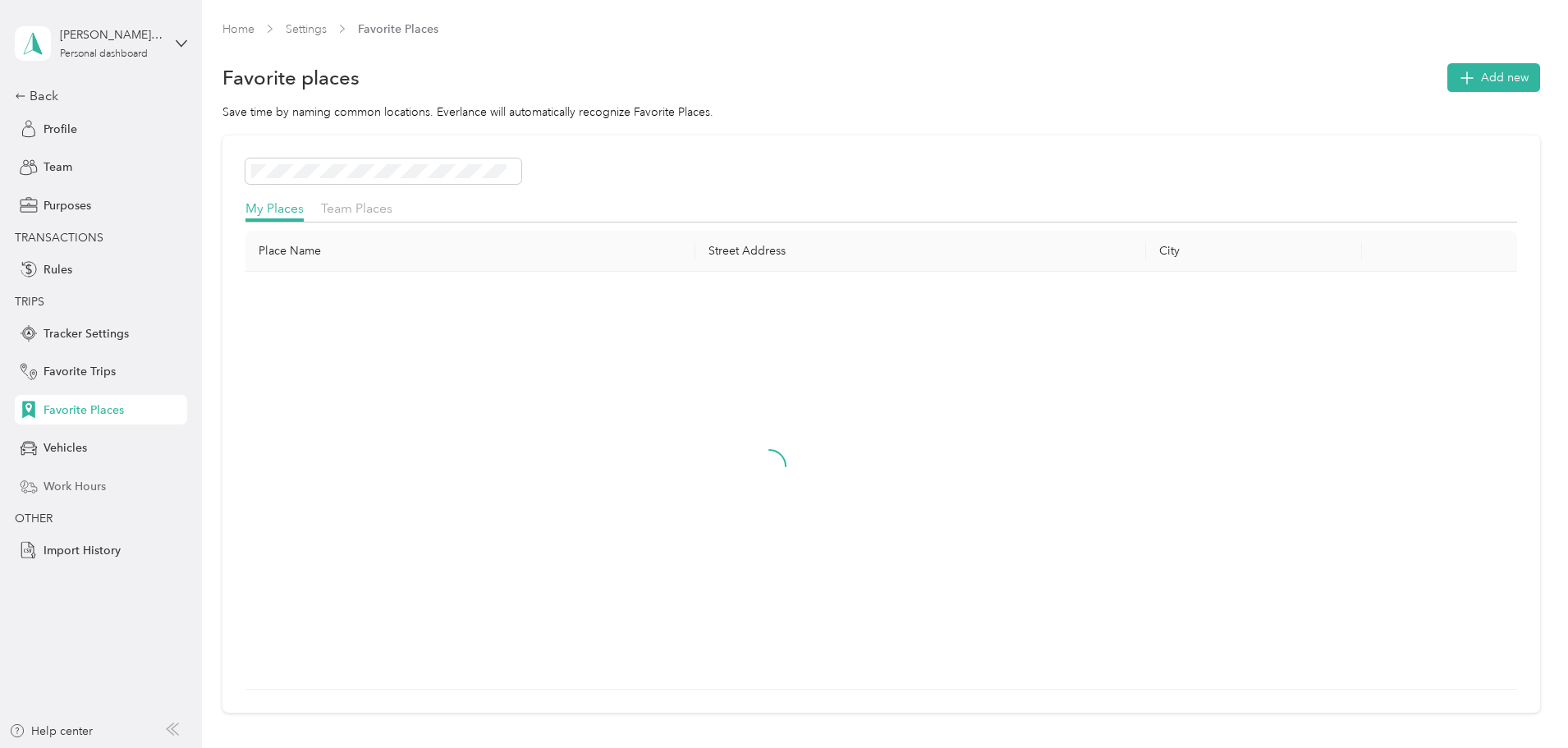
drag, startPoint x: 105, startPoint y: 455, endPoint x: 103, endPoint y: 482, distance: 27.1
click at [103, 456] on div "Vehicles" at bounding box center [101, 448] width 172 height 30
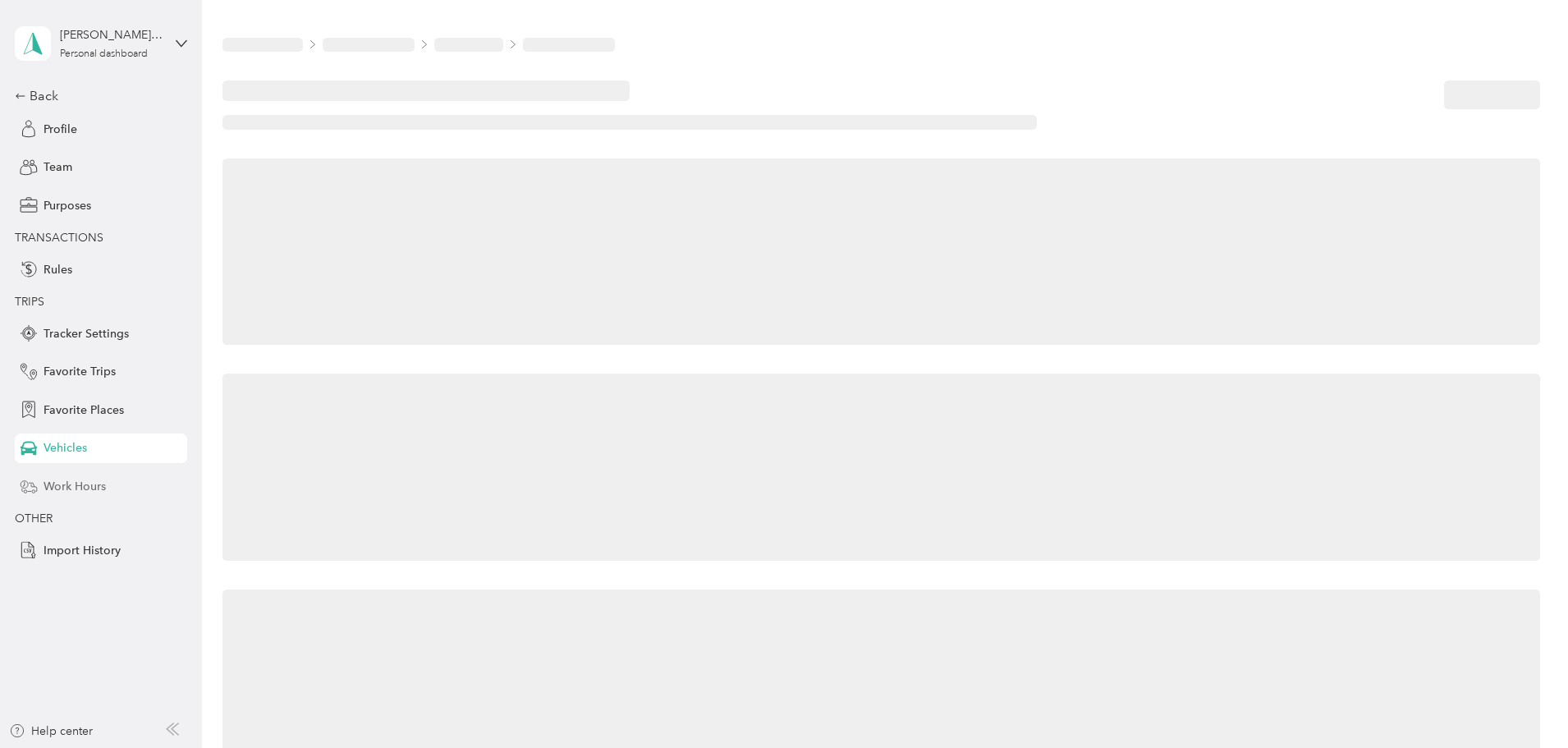
click at [103, 489] on span "Work Hours" at bounding box center [75, 487] width 63 height 17
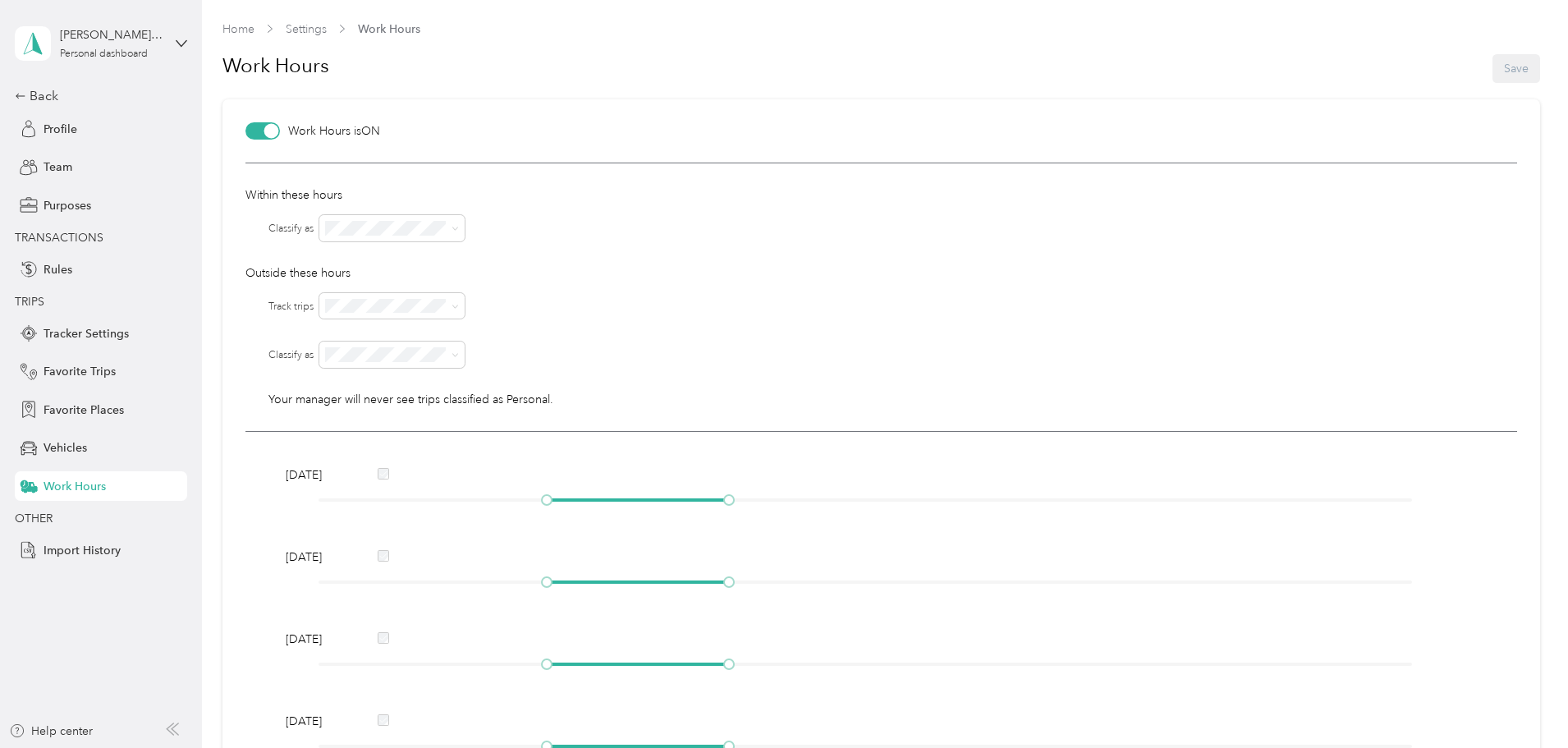
click at [27, 302] on span "TRIPS" at bounding box center [30, 301] width 30 height 14
click at [87, 91] on div "Back" at bounding box center [97, 96] width 165 height 20
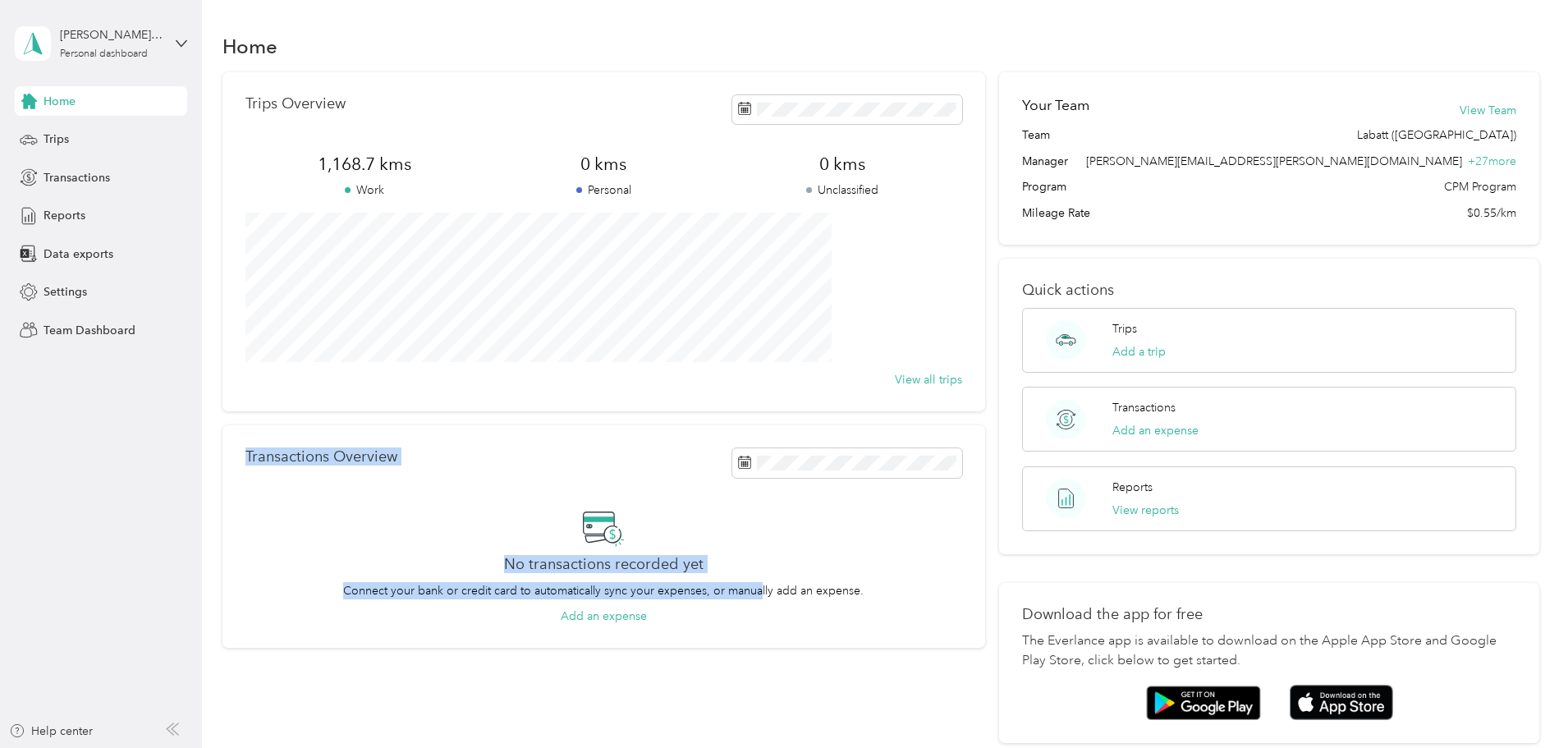
drag, startPoint x: 807, startPoint y: 628, endPoint x: 355, endPoint y: 456, distance: 483.6
click at [355, 456] on div "Transactions Overview No transactions recorded yet Connect your bank or credit …" at bounding box center [604, 536] width 763 height 222
click at [355, 456] on p "Transactions Overview" at bounding box center [321, 457] width 152 height 17
drag, startPoint x: 355, startPoint y: 456, endPoint x: 698, endPoint y: 636, distance: 387.4
click at [698, 636] on div "Transactions Overview No transactions recorded yet Connect your bank or credit …" at bounding box center [604, 536] width 763 height 222
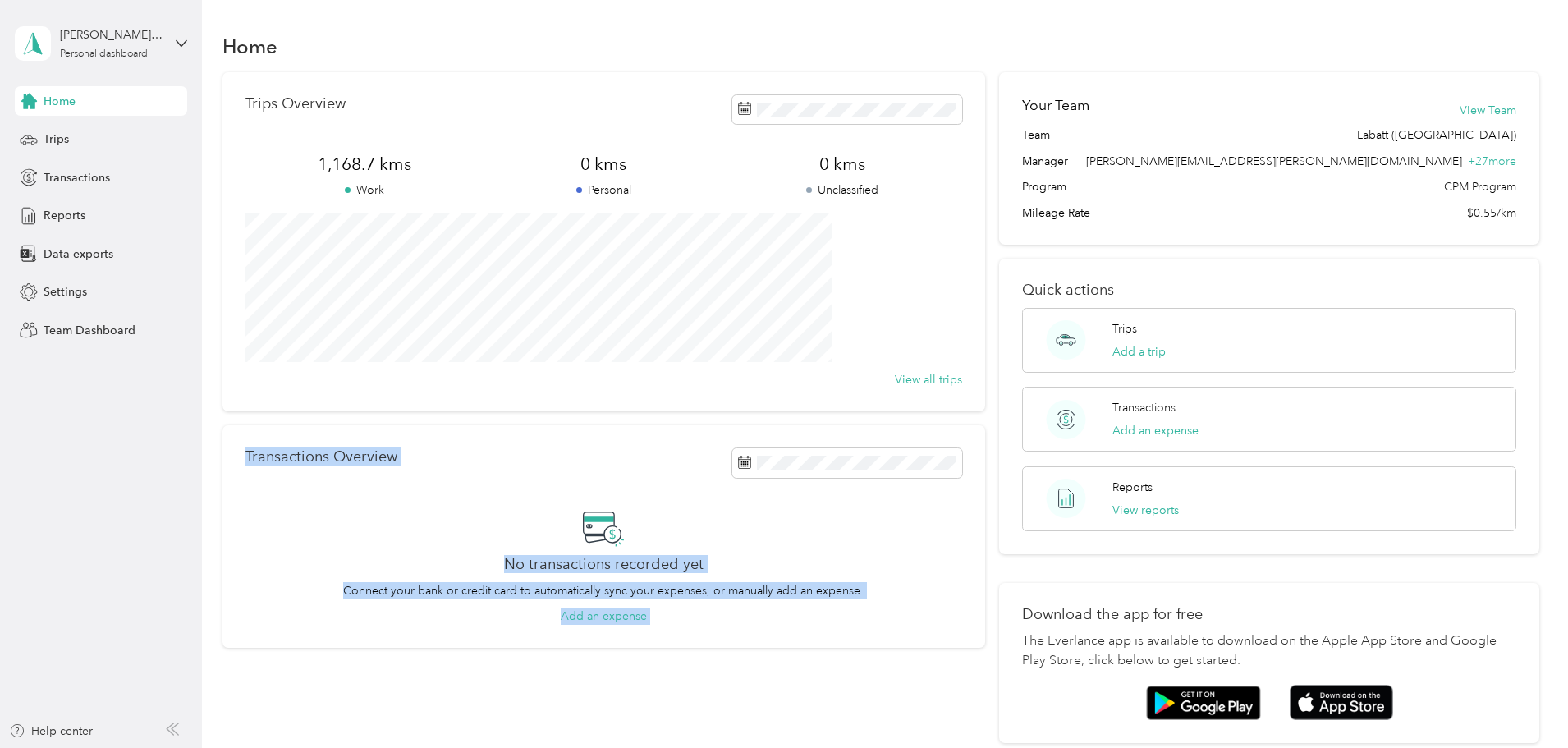
drag, startPoint x: 710, startPoint y: 629, endPoint x: 720, endPoint y: 629, distance: 10.0
click at [712, 629] on div "Transactions Overview No transactions recorded yet Connect your bank or credit …" at bounding box center [604, 536] width 763 height 222
click at [723, 630] on div "Transactions Overview No transactions recorded yet Connect your bank or credit …" at bounding box center [604, 536] width 763 height 222
drag, startPoint x: 509, startPoint y: 519, endPoint x: 744, endPoint y: 657, distance: 272.5
click at [741, 657] on div "Trips Overview 1,168.7 kms Work 0 kms Personal 0 kms Unclassified View all trip…" at bounding box center [604, 408] width 763 height 671
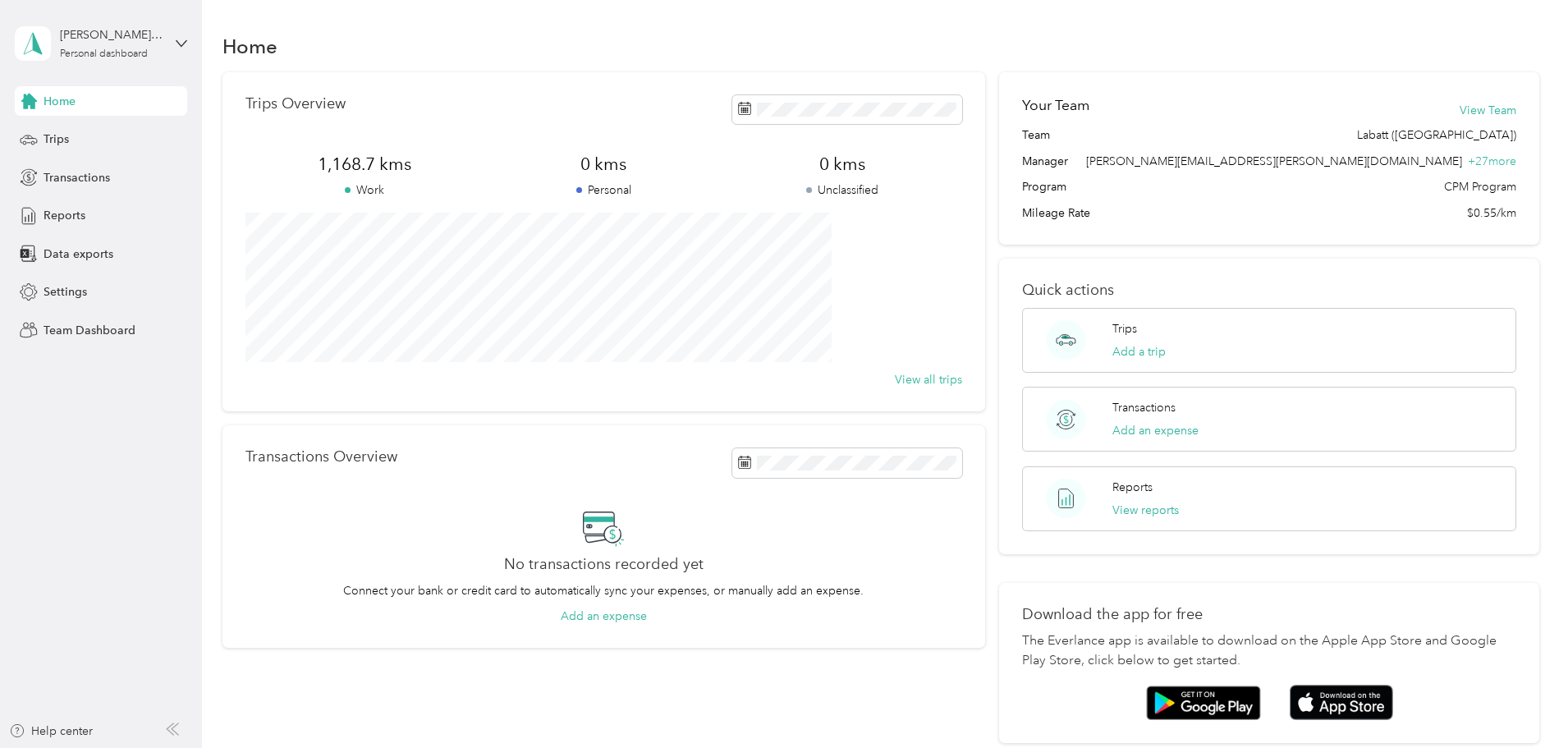
click at [753, 630] on div "Transactions Overview No transactions recorded yet Connect your bank or credit …" at bounding box center [604, 536] width 763 height 222
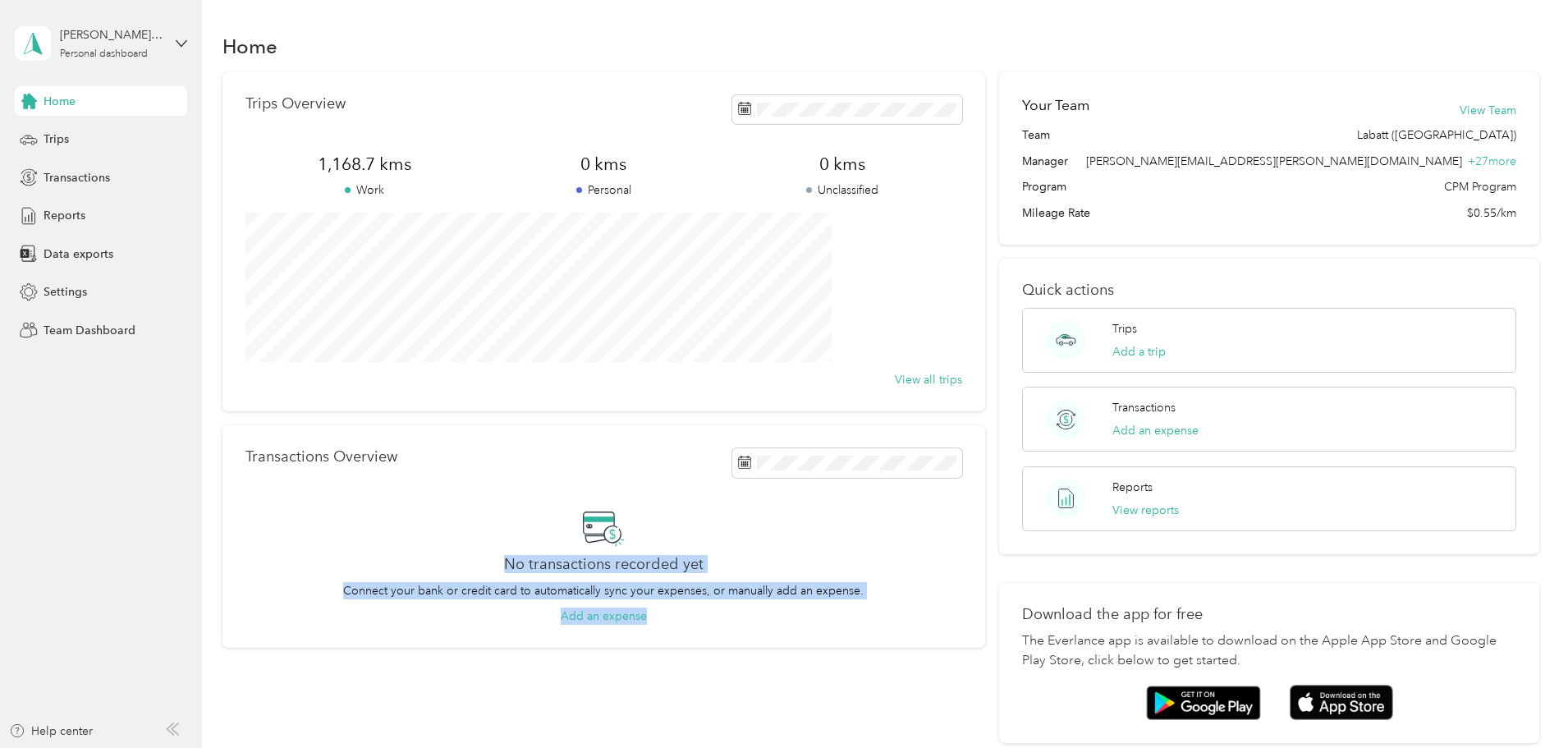
drag, startPoint x: 540, startPoint y: 556, endPoint x: 701, endPoint y: 636, distance: 179.8
click at [701, 636] on div "Transactions Overview No transactions recorded yet Connect your bank or credit …" at bounding box center [604, 536] width 763 height 222
